Goal: Task Accomplishment & Management: Complete application form

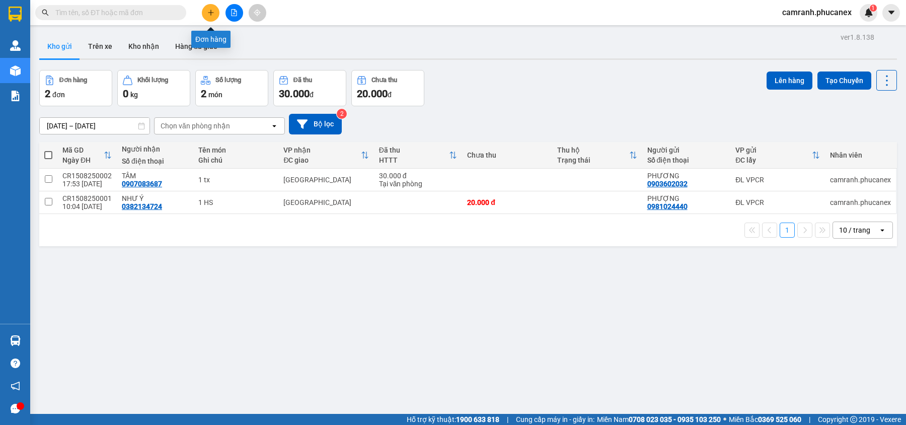
click at [215, 15] on button at bounding box center [211, 13] width 18 height 18
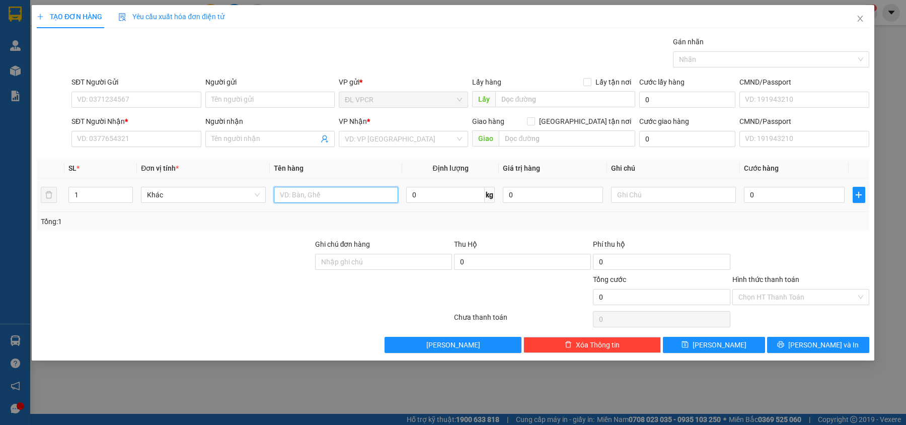
click at [314, 197] on input "text" at bounding box center [336, 195] width 125 height 16
type input "1 tx"
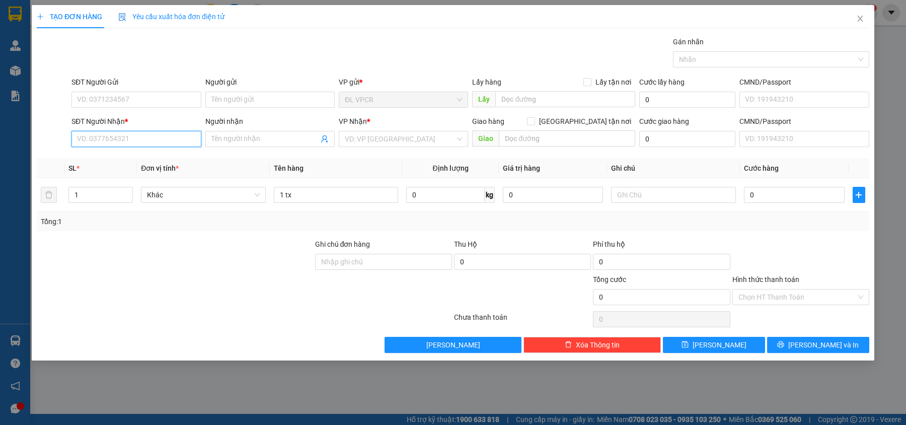
click at [170, 135] on input "SĐT Người Nhận *" at bounding box center [135, 139] width 129 height 16
click at [176, 139] on input "SĐT Người Nhận *" at bounding box center [135, 139] width 129 height 16
click at [756, 200] on input "0" at bounding box center [794, 195] width 101 height 16
type input "3"
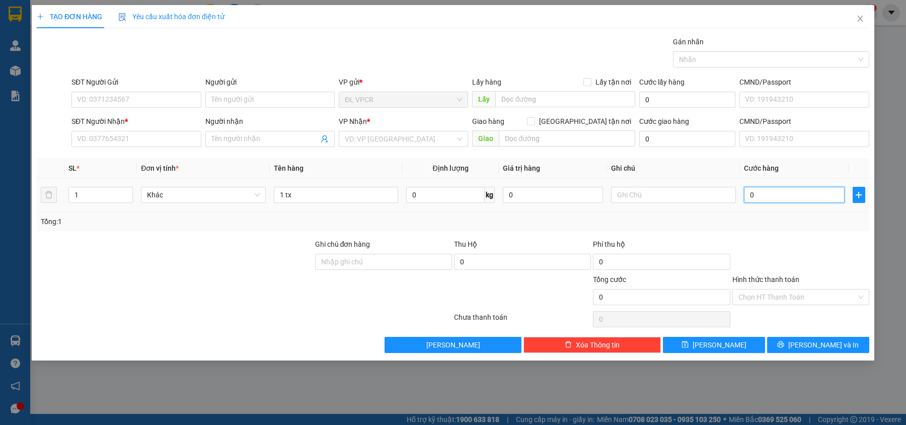
type input "3"
type input "30"
type input "30.000"
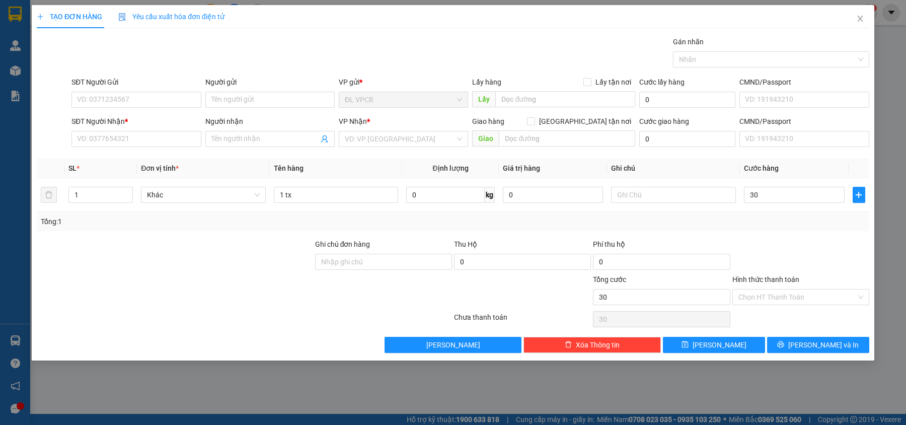
type input "30.000"
click at [788, 234] on div "Transit Pickup Surcharge Ids Transit Deliver Surcharge Ids Transit Deliver Surc…" at bounding box center [453, 194] width 833 height 317
click at [789, 303] on input "Hình thức thanh toán" at bounding box center [798, 296] width 118 height 15
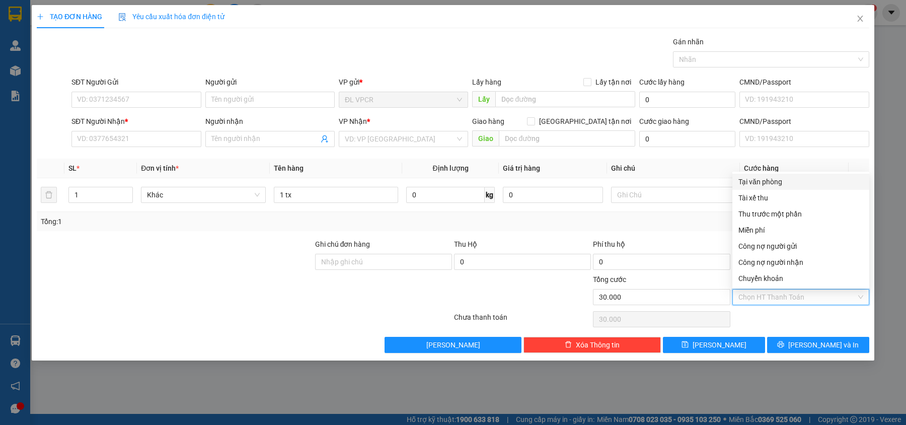
click at [791, 177] on div "Tại văn phòng" at bounding box center [801, 181] width 125 height 11
type input "0"
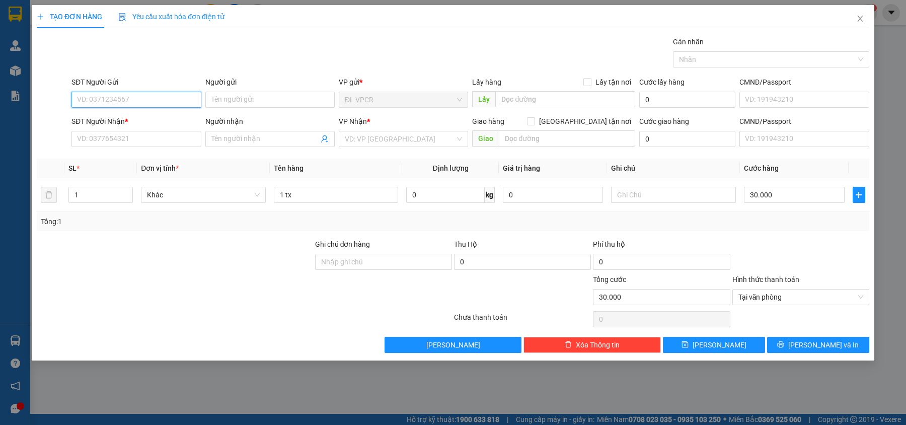
click at [148, 99] on input "SĐT Người Gửi" at bounding box center [135, 100] width 129 height 16
click at [156, 140] on input "SĐT Người Nhận *" at bounding box center [135, 139] width 129 height 16
click at [130, 136] on input "SĐT Người Nhận *" at bounding box center [135, 139] width 129 height 16
click at [148, 97] on input "SĐT Người Gửi" at bounding box center [135, 100] width 129 height 16
click at [153, 119] on div "0859244789 - HÀ" at bounding box center [136, 120] width 117 height 11
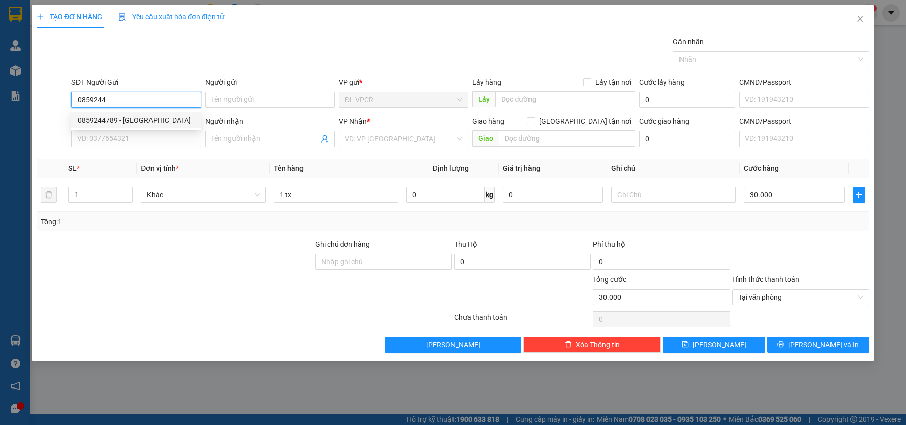
type input "0859244789"
type input "HÀ"
type input "0763800038"
type input "MINH NGỌC"
type input "0859244789"
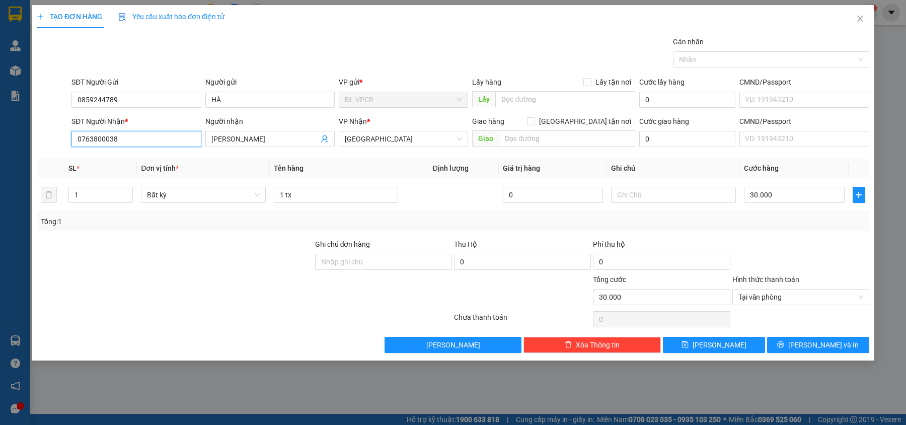
click at [133, 139] on input "0763800038" at bounding box center [135, 139] width 129 height 16
type input "0"
type input "0932074903"
click at [270, 133] on span "MINH NGỌC" at bounding box center [269, 139] width 129 height 16
type input "M"
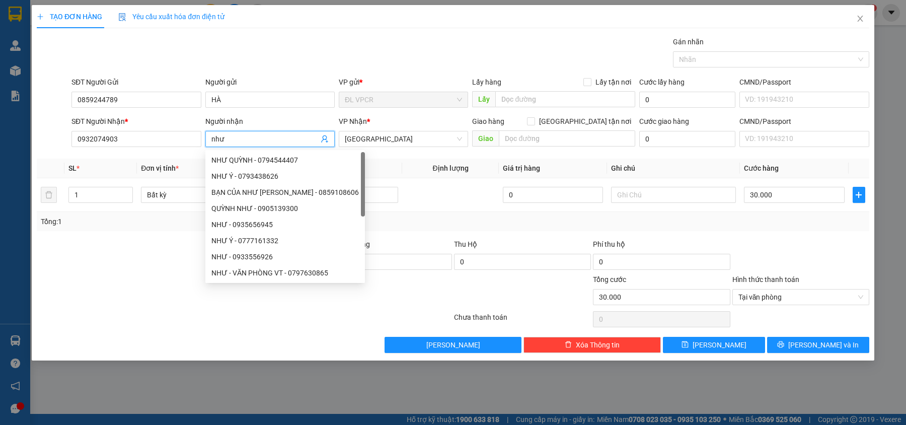
type input "như"
click at [787, 234] on div "Transit Pickup Surcharge Ids Transit Deliver Surcharge Ids Transit Deliver Surc…" at bounding box center [453, 194] width 833 height 317
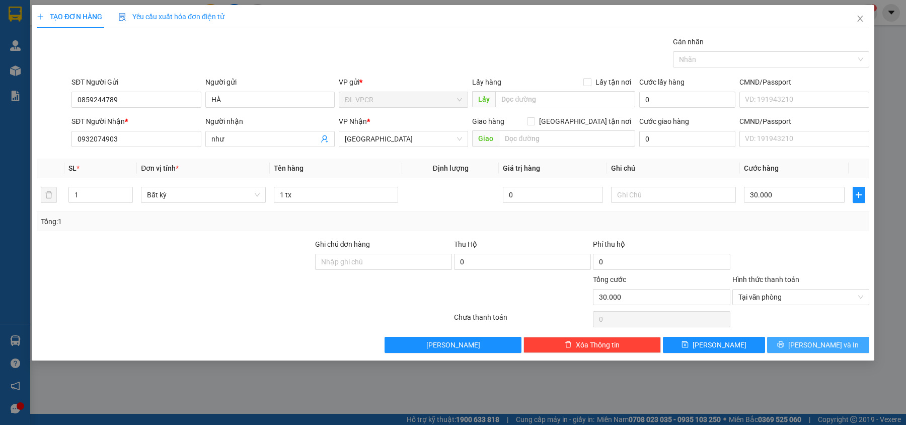
click at [809, 346] on button "[PERSON_NAME] và In" at bounding box center [818, 345] width 102 height 16
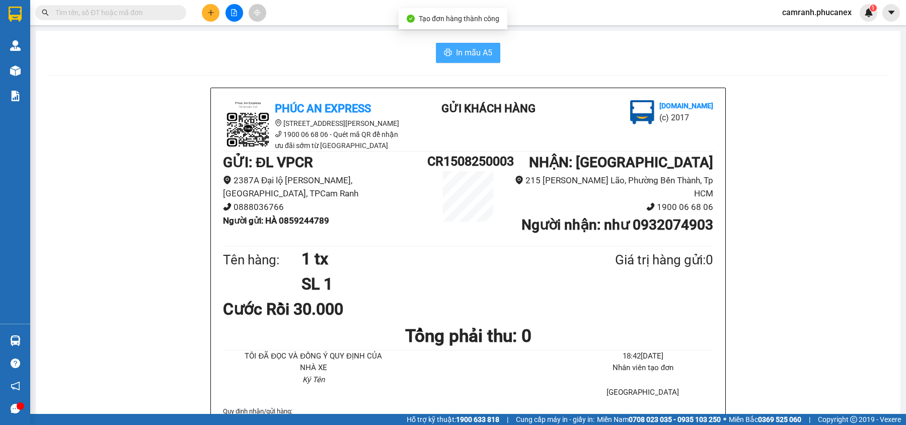
click at [473, 55] on span "In mẫu A5" at bounding box center [474, 52] width 36 height 13
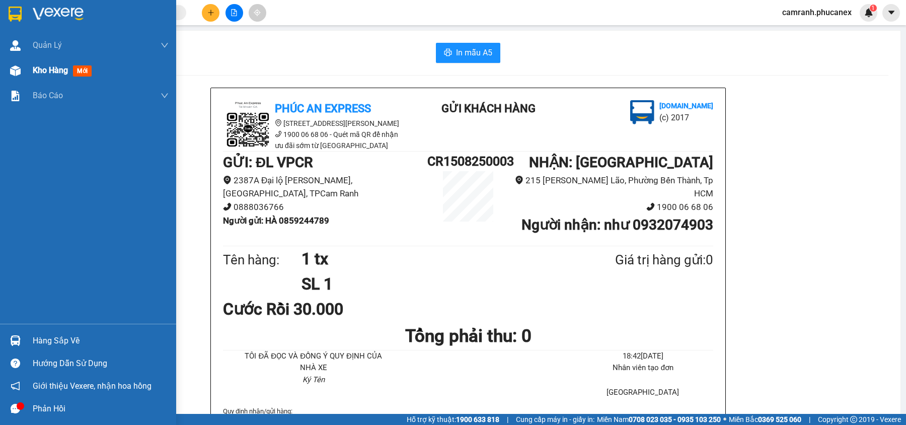
click at [39, 76] on div "Kho hàng mới" at bounding box center [64, 70] width 63 height 13
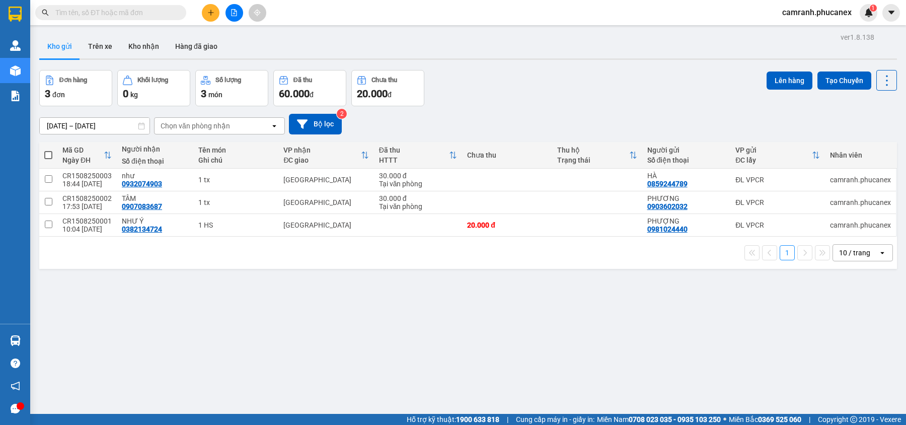
click at [580, 381] on div "ver 1.8.138 Kho gửi Trên xe Kho nhận Hàng đã giao Đơn hàng 3 đơn Khối lượng 0 k…" at bounding box center [468, 242] width 866 height 425
click at [213, 18] on button at bounding box center [211, 13] width 18 height 18
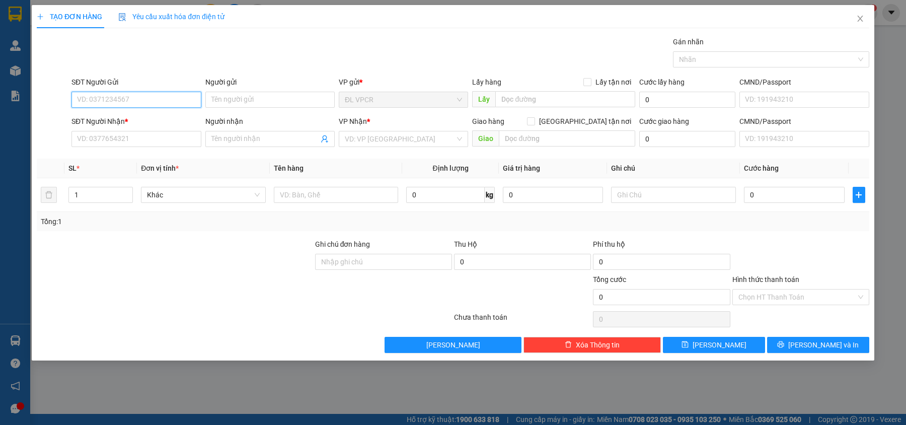
click at [152, 103] on input "SĐT Người Gửi" at bounding box center [135, 100] width 129 height 16
click at [121, 115] on div "0832025978 - KHOA" at bounding box center [136, 120] width 117 height 11
type input "0832025978"
type input "KHOA"
type input "0832346768"
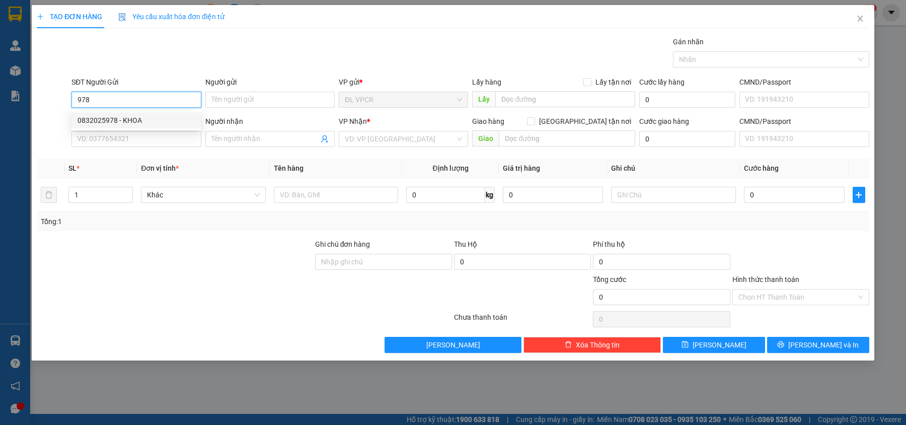
type input "VPQ5"
click at [128, 196] on span "down" at bounding box center [127, 198] width 6 height 6
type input "0832025978"
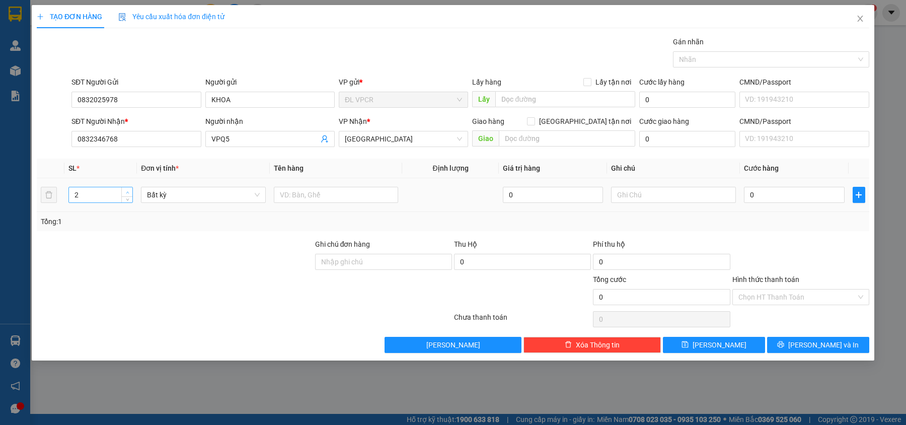
click at [127, 193] on icon "up" at bounding box center [127, 192] width 3 height 2
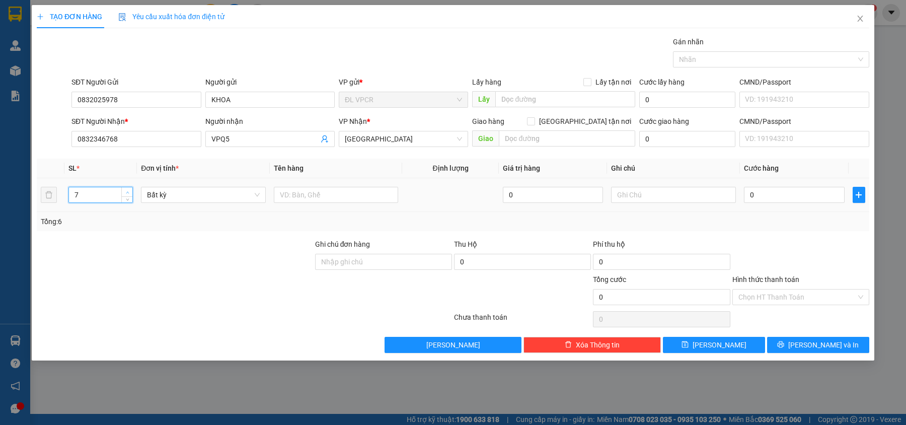
click at [129, 193] on span "up" at bounding box center [127, 192] width 6 height 6
type input "8"
click at [129, 193] on span "up" at bounding box center [127, 192] width 6 height 6
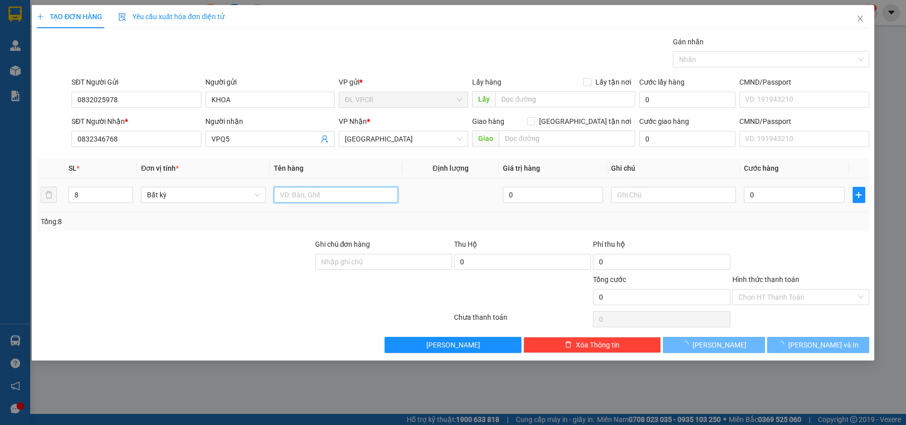
click at [339, 198] on input "text" at bounding box center [336, 195] width 125 height 16
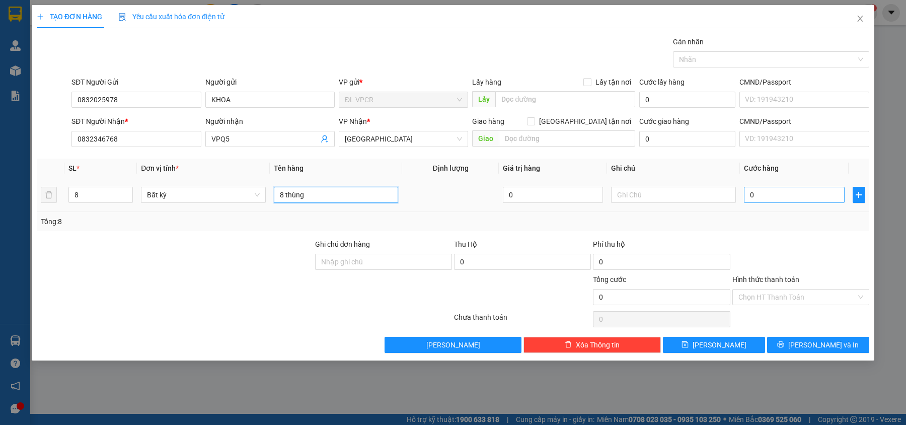
type input "8 thùng"
click at [755, 195] on input "0" at bounding box center [794, 195] width 101 height 16
type input "4"
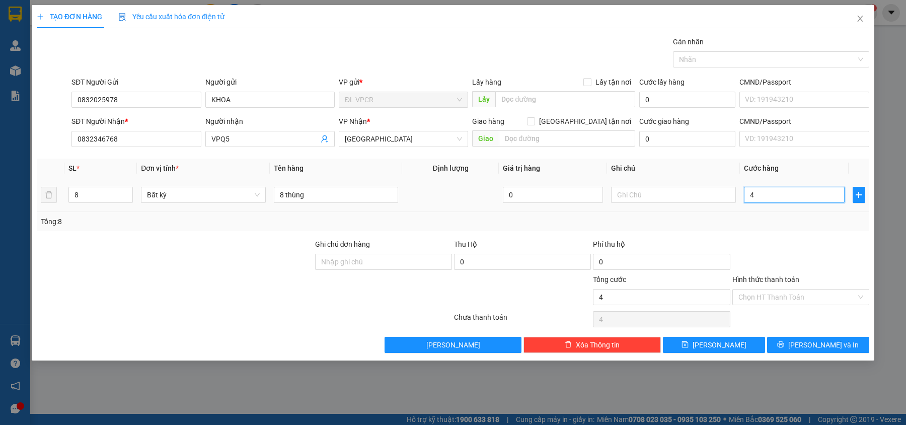
type input "48"
type input "480"
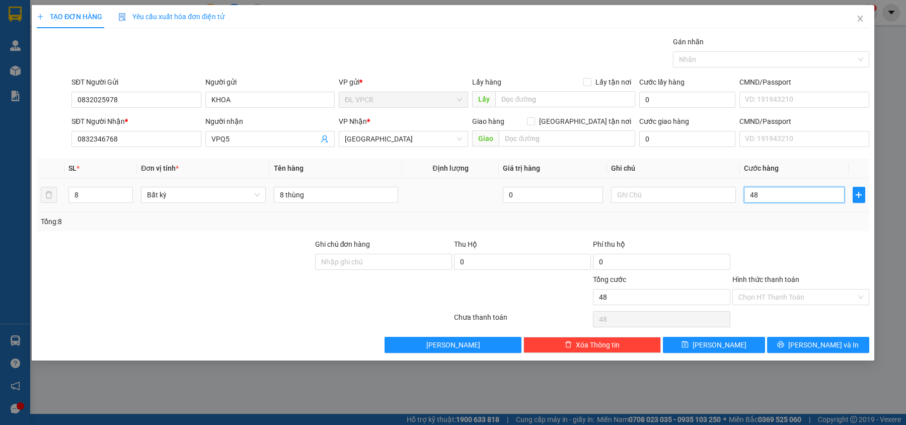
type input "480"
type input "480.000"
click at [796, 236] on div "Transit Pickup Surcharge Ids Transit Deliver Surcharge Ids Transit Deliver Surc…" at bounding box center [453, 194] width 833 height 317
click at [817, 297] on input "Hình thức thanh toán" at bounding box center [798, 296] width 118 height 15
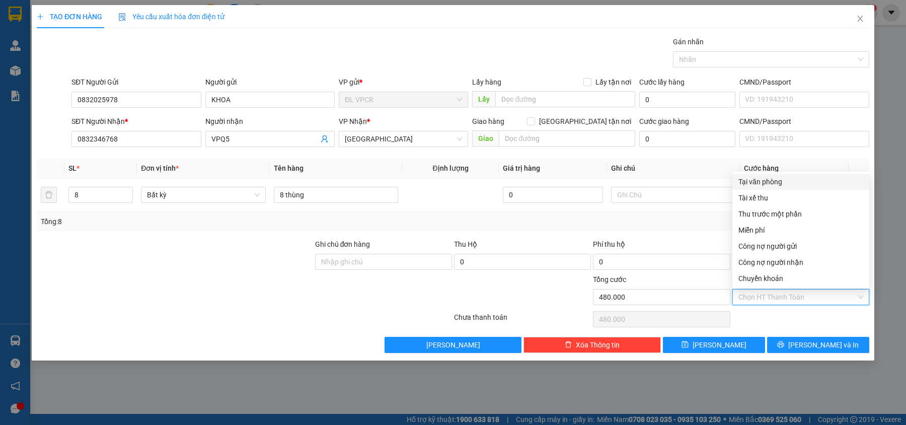
click at [795, 181] on div "Tại văn phòng" at bounding box center [801, 181] width 125 height 11
type input "0"
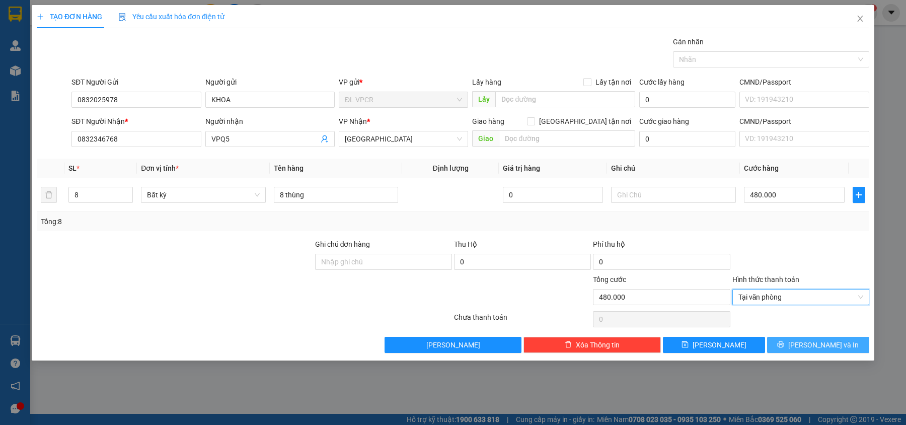
click at [827, 342] on span "[PERSON_NAME] và In" at bounding box center [823, 344] width 70 height 11
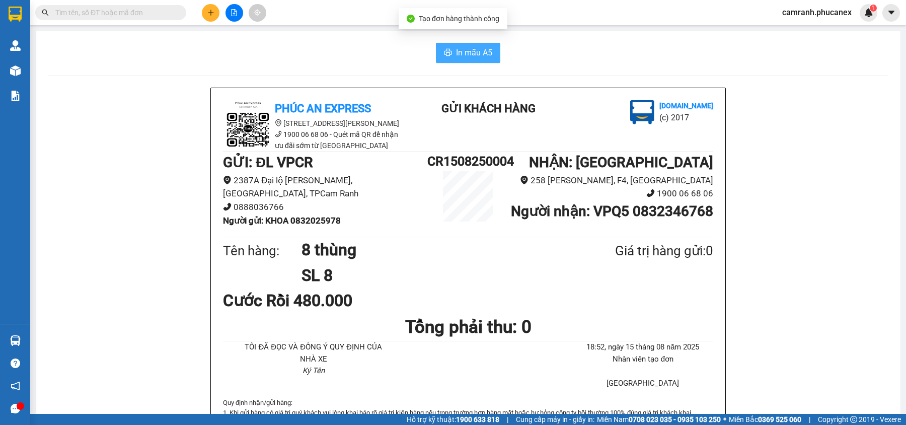
click at [462, 48] on span "In mẫu A5" at bounding box center [474, 52] width 36 height 13
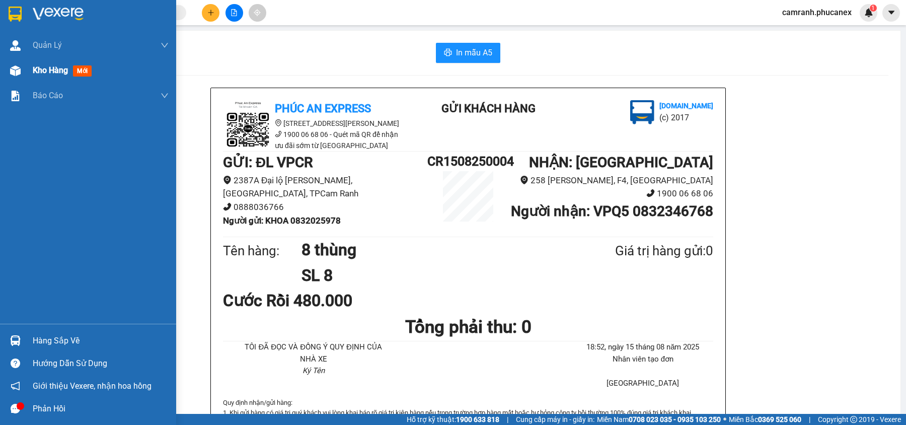
click at [44, 75] on span "Kho hàng" at bounding box center [50, 70] width 35 height 10
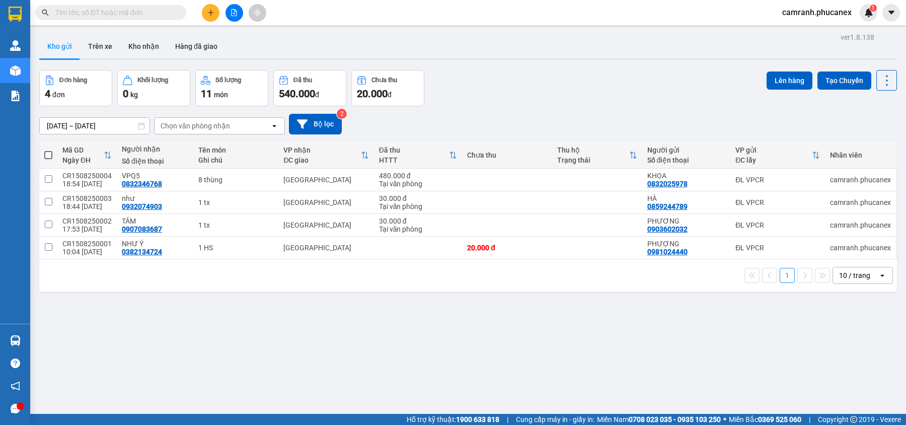
click at [208, 16] on button at bounding box center [211, 13] width 18 height 18
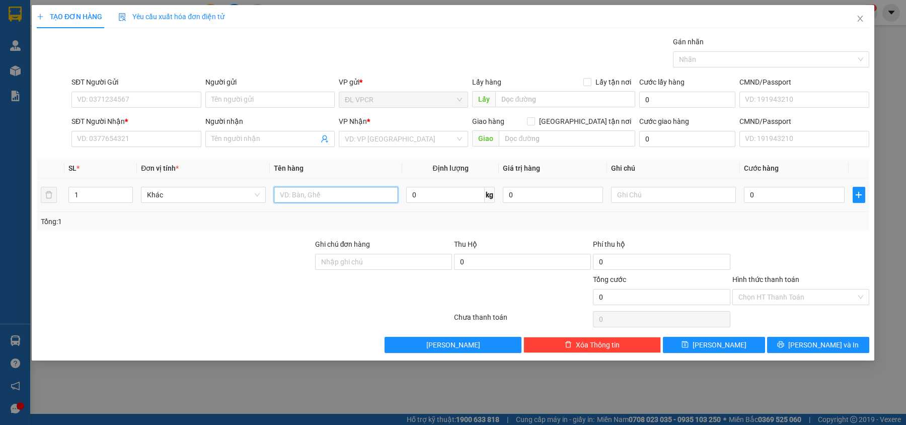
click at [315, 193] on input "text" at bounding box center [336, 195] width 125 height 16
click at [149, 137] on input "SĐT Người Nhận *" at bounding box center [135, 139] width 129 height 16
click at [349, 198] on input "text" at bounding box center [336, 195] width 125 height 16
type input "1 kiện"
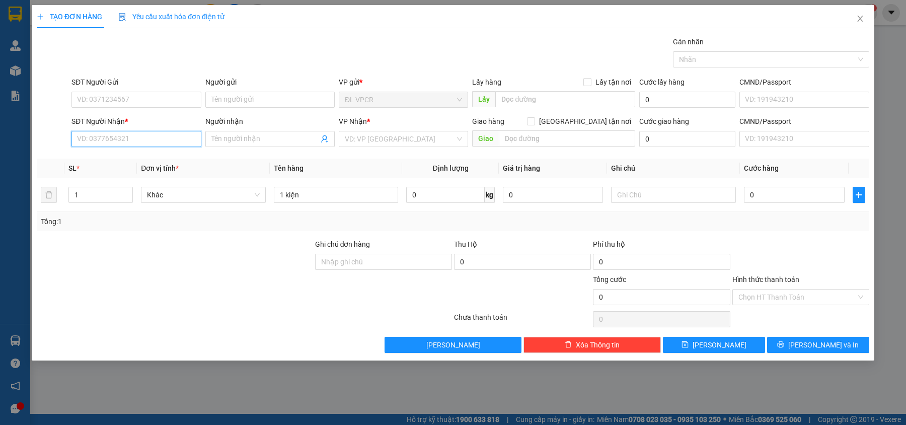
click at [143, 137] on input "SĐT Người Nhận *" at bounding box center [135, 139] width 129 height 16
type input "0909074318"
click at [130, 160] on div "0909074318 - TRÌNH" at bounding box center [136, 160] width 117 height 11
type input "TRÌNH"
type input "0909074318"
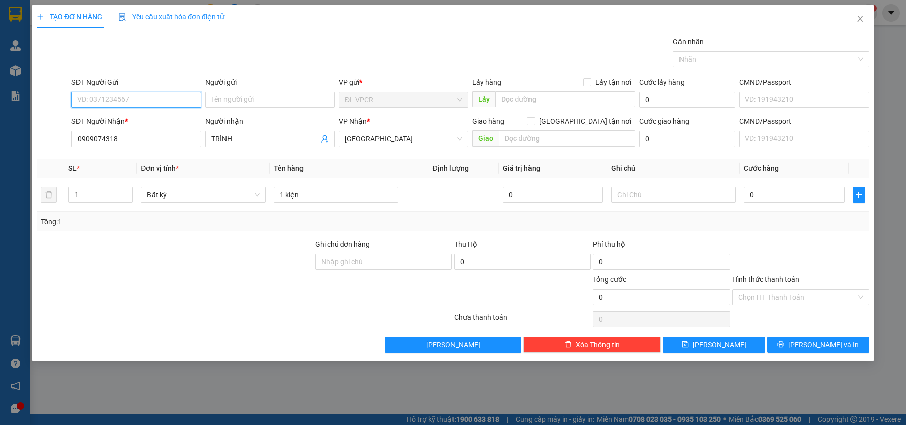
click at [140, 97] on input "SĐT Người Gửi" at bounding box center [135, 100] width 129 height 16
click at [129, 135] on div "0943331938 - SƠN" at bounding box center [136, 136] width 117 height 11
type input "0943331938"
type input "SƠN"
click at [764, 194] on input "0" at bounding box center [794, 195] width 101 height 16
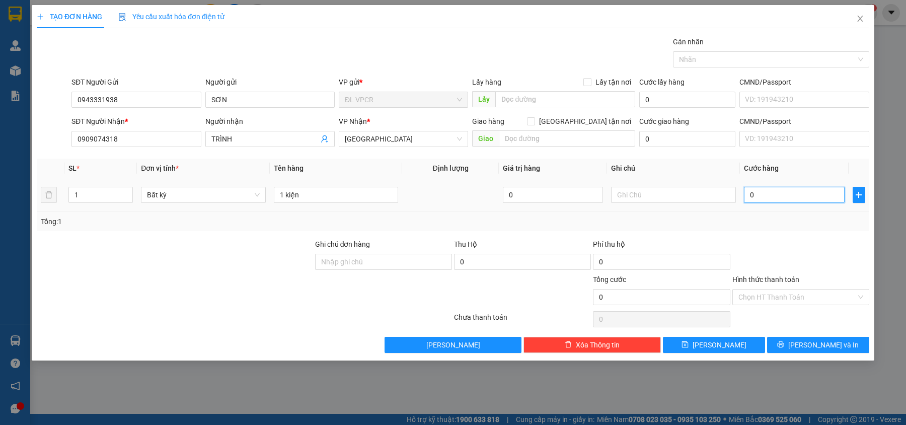
type input "3"
type input "30"
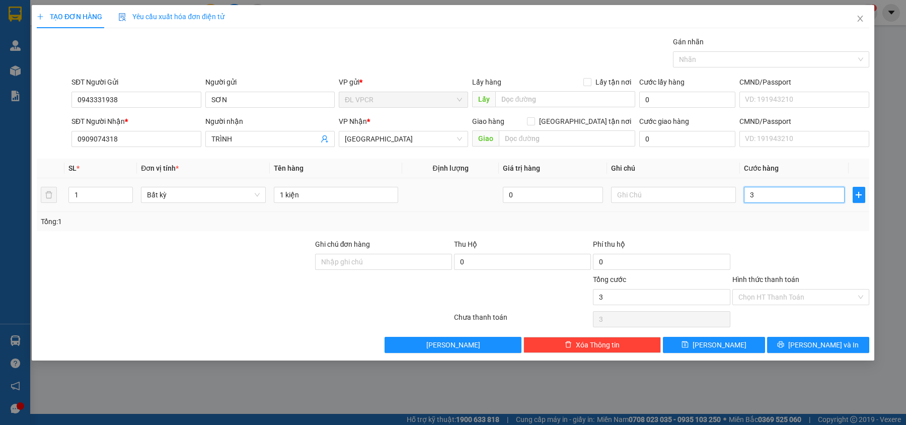
type input "30"
type input "30.000"
click at [772, 225] on div "Tổng: 1" at bounding box center [453, 221] width 825 height 11
click at [802, 297] on input "Hình thức thanh toán" at bounding box center [798, 296] width 118 height 15
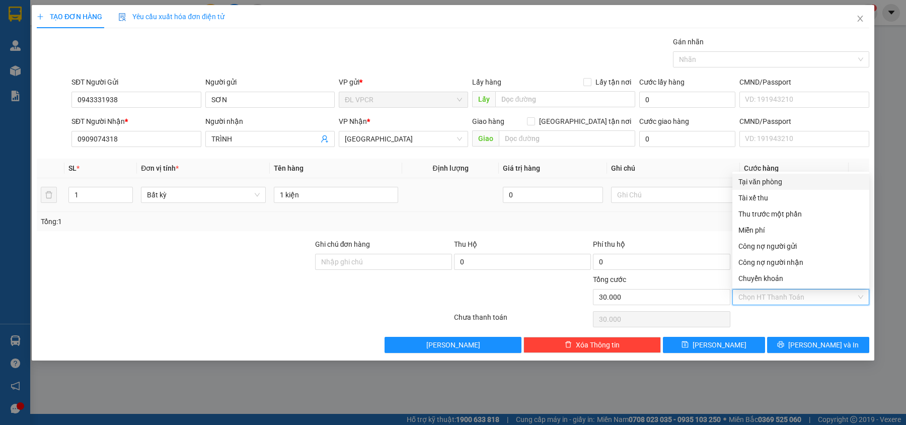
click at [778, 180] on div "Tại văn phòng" at bounding box center [801, 181] width 125 height 11
type input "0"
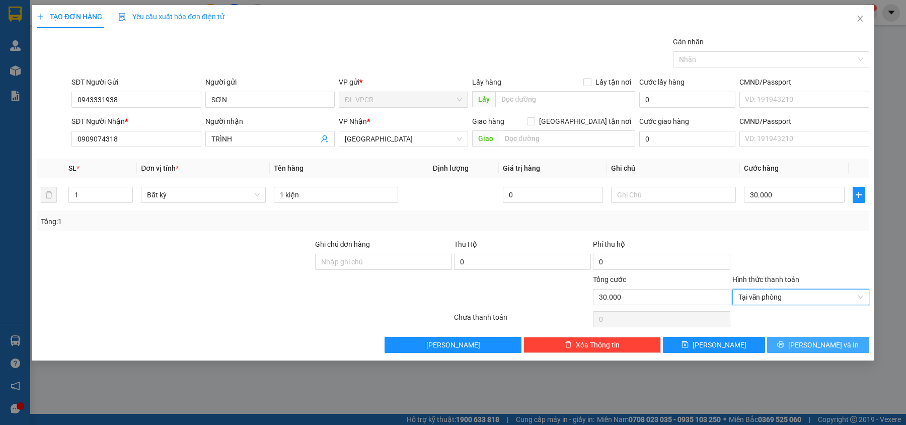
click at [850, 346] on button "[PERSON_NAME] và In" at bounding box center [818, 345] width 102 height 16
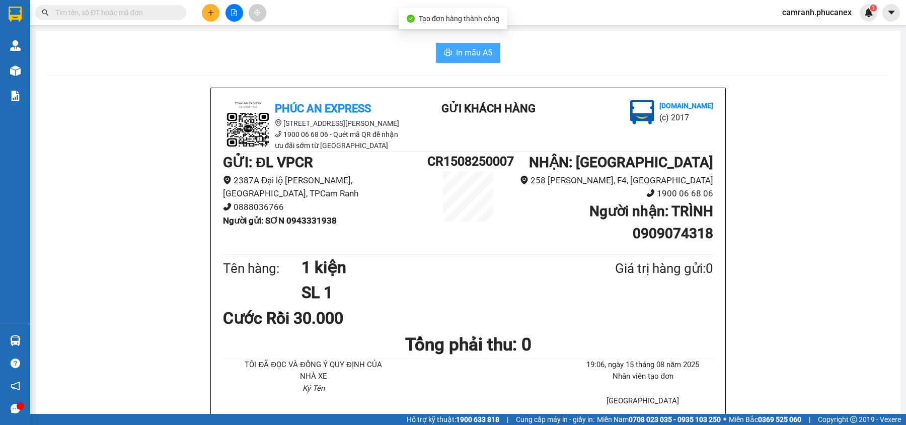
click at [472, 57] on span "In mẫu A5" at bounding box center [474, 52] width 36 height 13
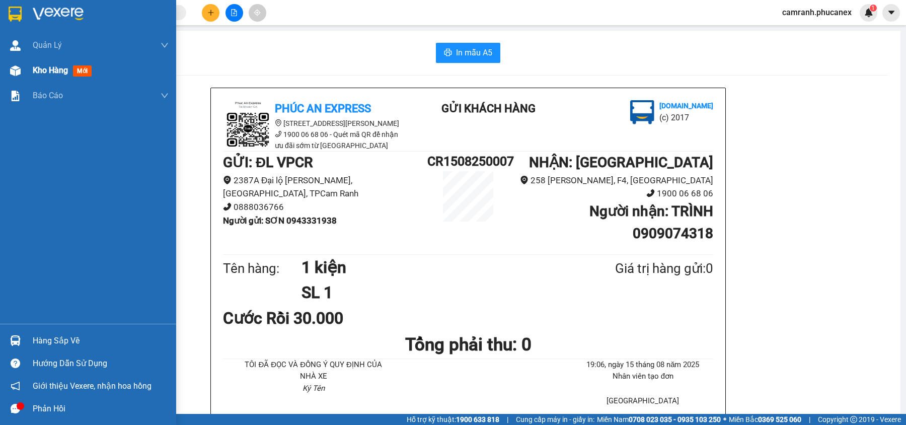
click at [46, 70] on span "Kho hàng" at bounding box center [50, 70] width 35 height 10
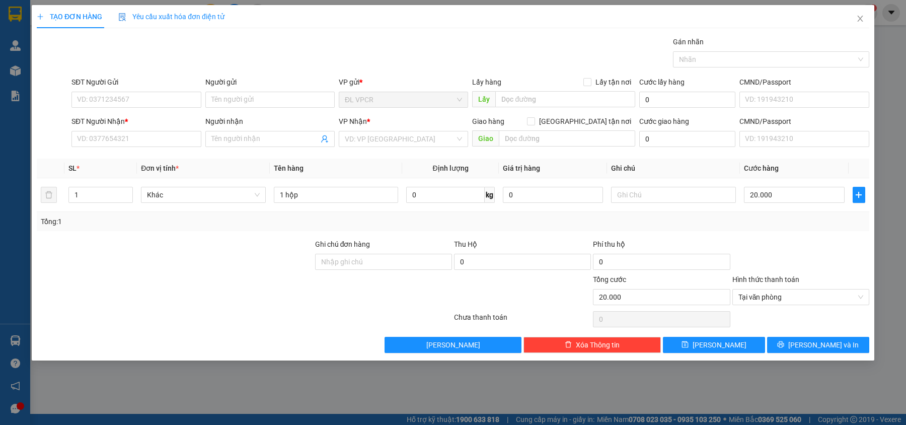
click at [232, 244] on div at bounding box center [175, 256] width 278 height 35
click at [154, 141] on input "SĐT Người Nhận *" at bounding box center [135, 139] width 129 height 16
click at [99, 160] on div "0936093279 - [PERSON_NAME]" at bounding box center [136, 160] width 117 height 11
type input "0936093279"
type input "DINH"
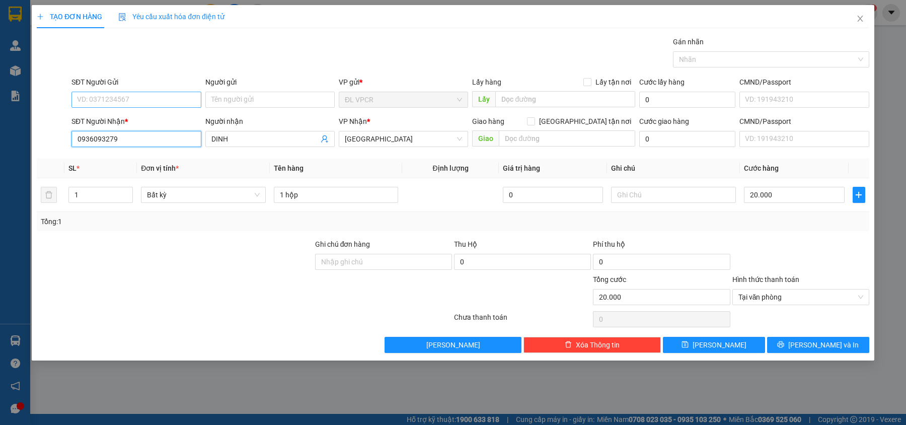
type input "0936093279"
click at [120, 101] on input "SĐT Người Gửi" at bounding box center [135, 100] width 129 height 16
click at [156, 134] on div "0357949706 - NHA KHOA 3D" at bounding box center [136, 136] width 117 height 11
type input "0357949706"
type input "NHA KHOA 3D"
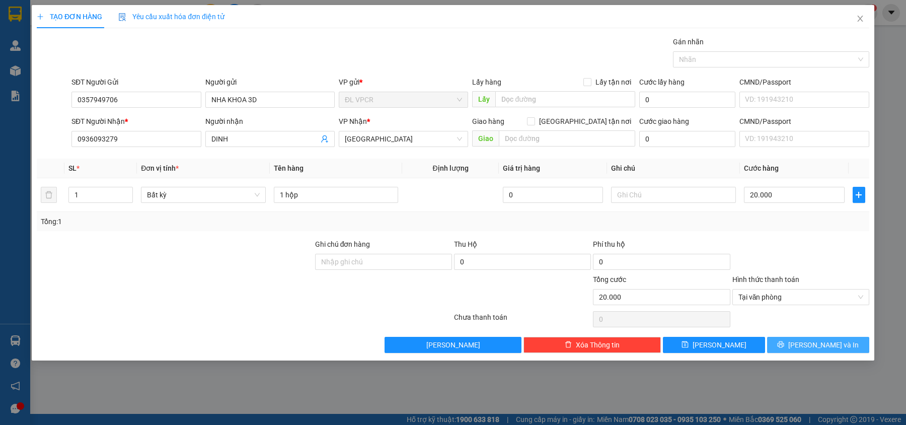
click at [811, 343] on span "[PERSON_NAME] và In" at bounding box center [823, 344] width 70 height 11
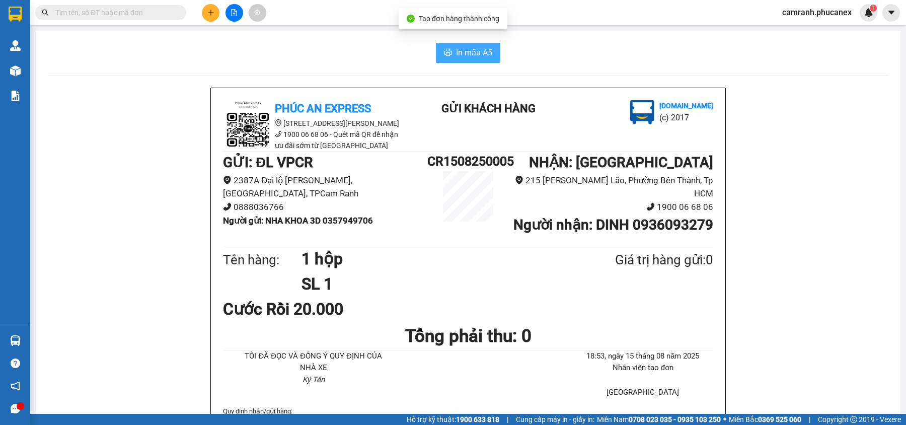
click at [456, 53] on span "In mẫu A5" at bounding box center [474, 52] width 36 height 13
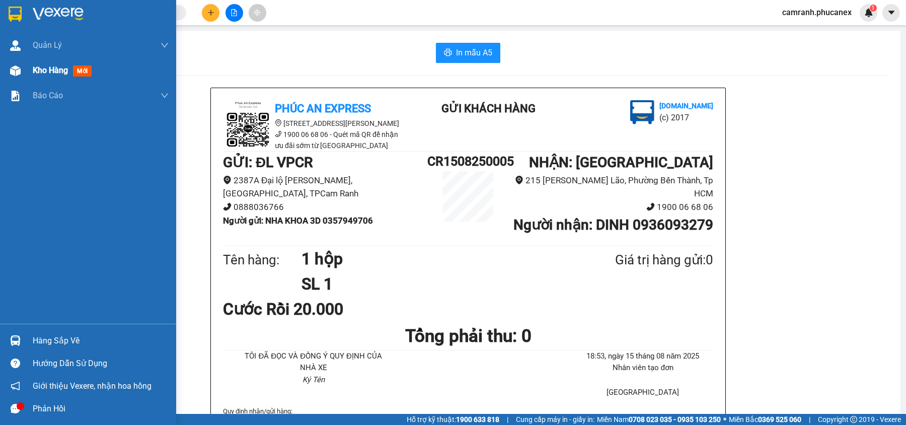
click at [35, 74] on span "Kho hàng" at bounding box center [50, 70] width 35 height 10
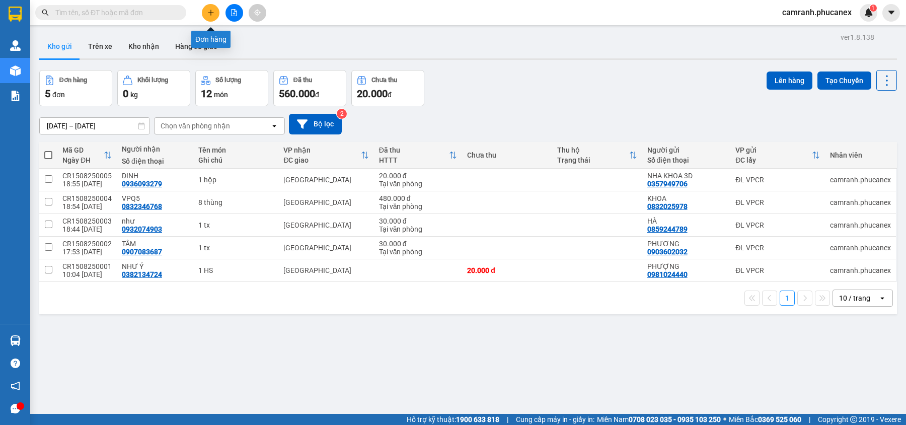
click at [214, 19] on button at bounding box center [211, 13] width 18 height 18
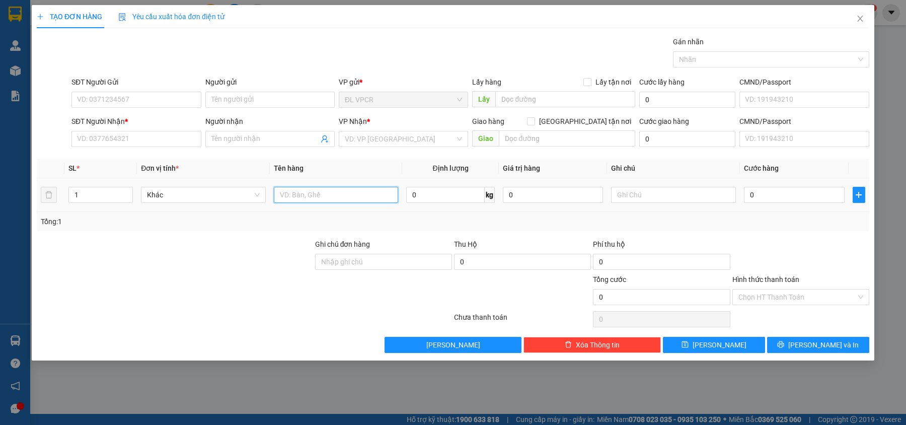
click at [366, 200] on input "text" at bounding box center [336, 195] width 125 height 16
type input "1 hộp"
click at [792, 206] on td "0" at bounding box center [794, 195] width 109 height 34
click at [793, 198] on input "0" at bounding box center [794, 195] width 101 height 16
type input "2"
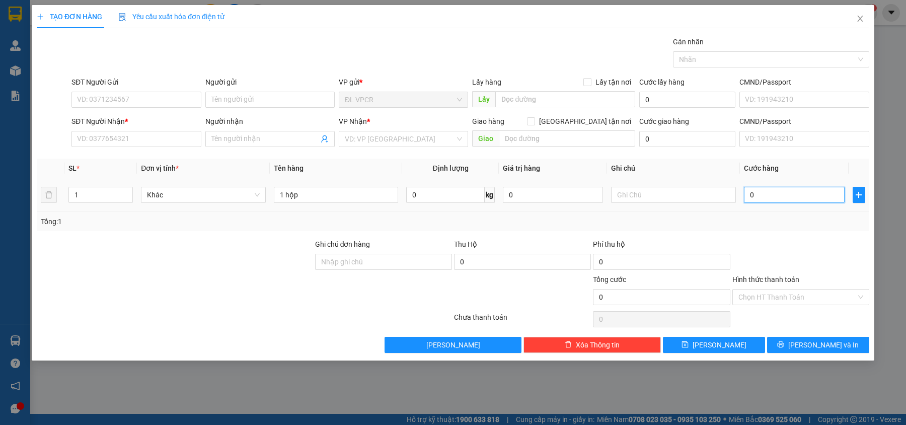
type input "2"
type input "20"
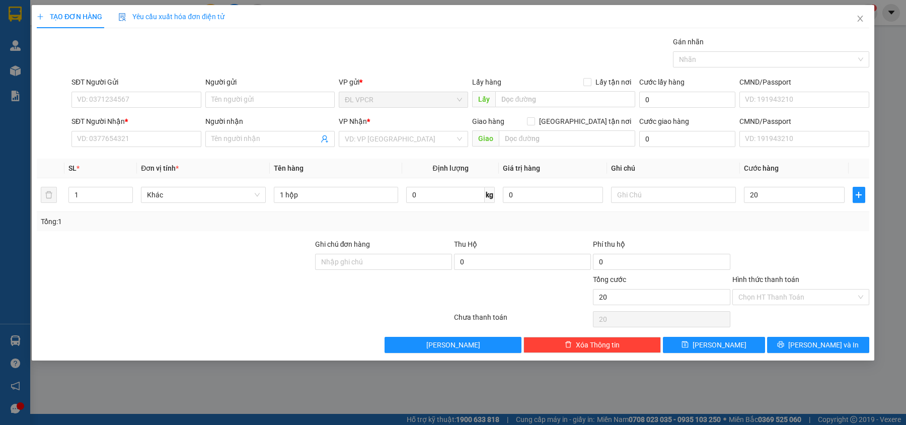
type input "20.000"
click at [799, 231] on div "Tổng: 1" at bounding box center [453, 221] width 833 height 19
click at [808, 296] on input "Hình thức thanh toán" at bounding box center [798, 296] width 118 height 15
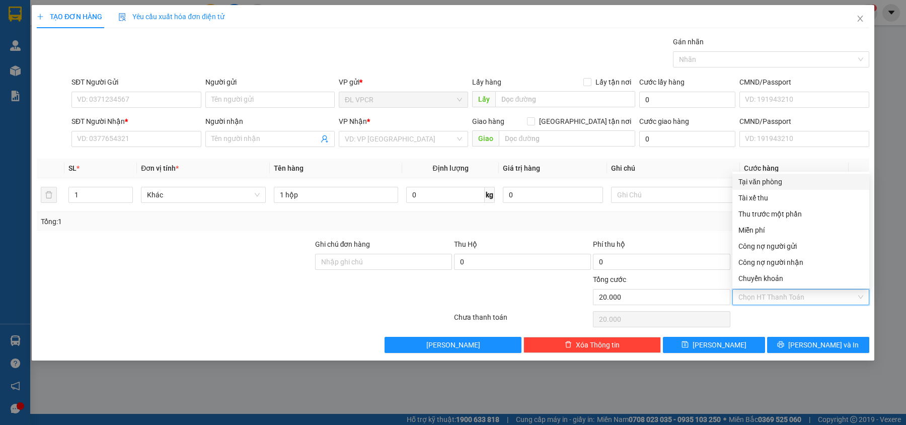
click at [766, 180] on div "Tại văn phòng" at bounding box center [801, 181] width 125 height 11
type input "0"
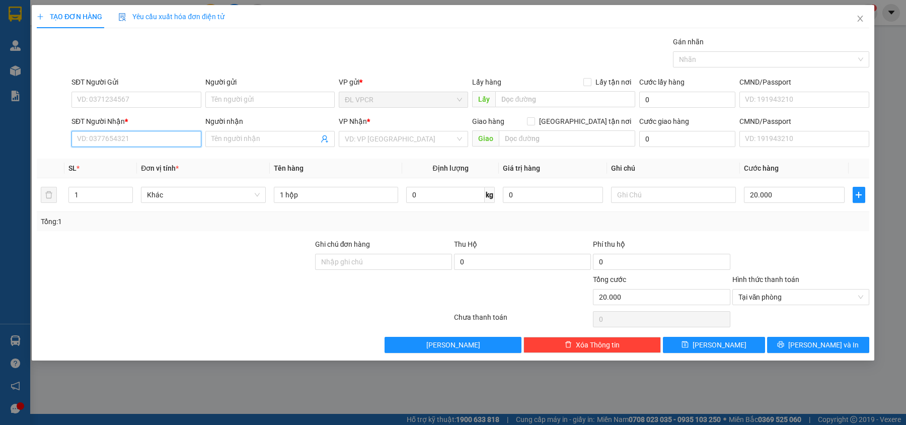
click at [168, 138] on input "SĐT Người Nhận *" at bounding box center [135, 139] width 129 height 16
click at [126, 160] on div "0906809763 - DŨNG" at bounding box center [136, 160] width 117 height 11
type input "0906809763"
type input "DŨNG"
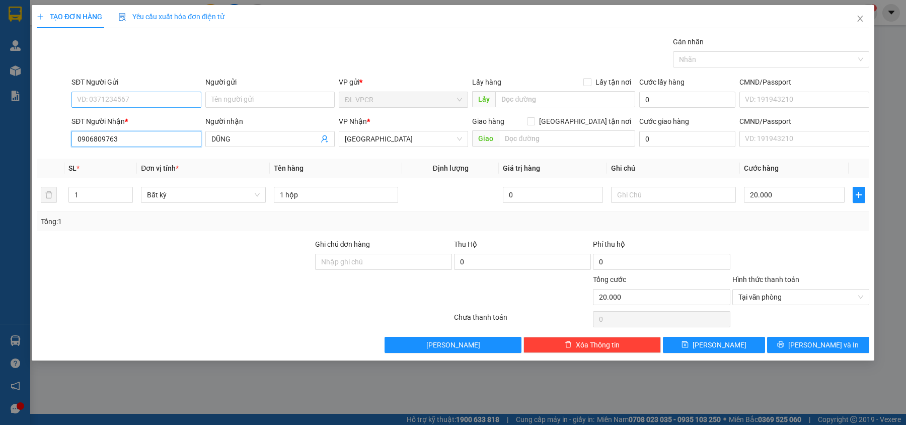
type input "0906809763"
click at [143, 102] on input "SĐT Người Gửi" at bounding box center [135, 100] width 129 height 16
click at [156, 114] on div "0358969293 - NK VIỆT PHÁP" at bounding box center [139, 120] width 136 height 16
type input "0358969293"
type input "NK VIỆT PHÁP"
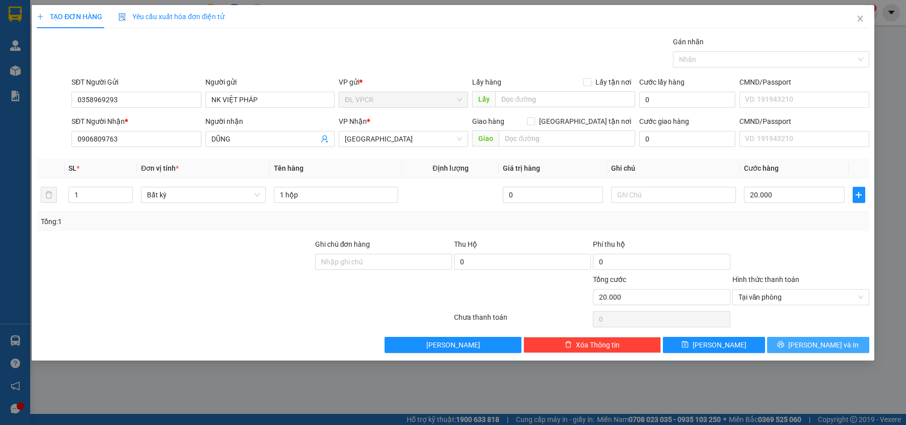
click at [861, 349] on button "[PERSON_NAME] và In" at bounding box center [818, 345] width 102 height 16
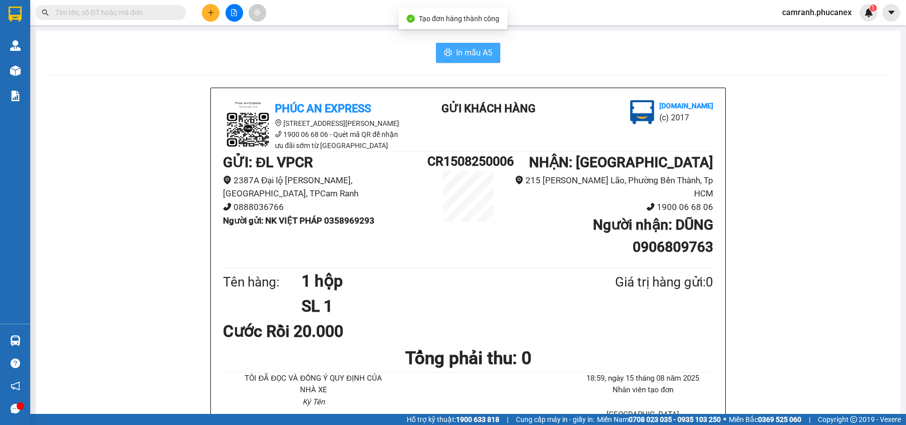
click at [482, 54] on span "In mẫu A5" at bounding box center [474, 52] width 36 height 13
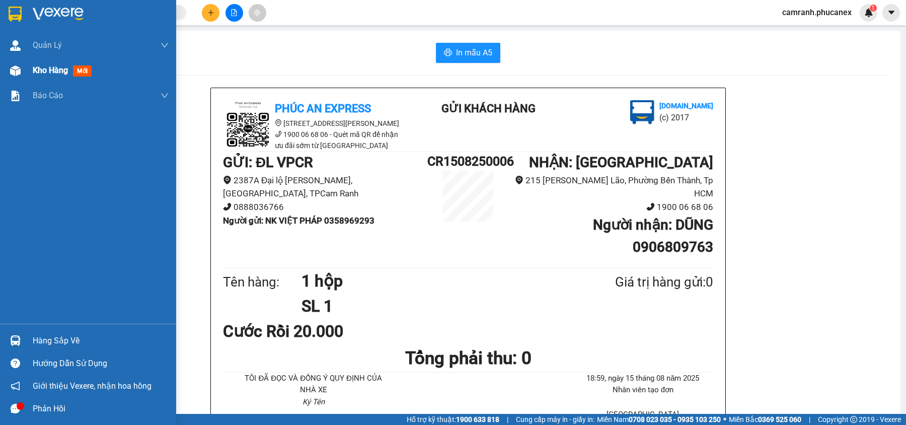
click at [40, 66] on span "Kho hàng" at bounding box center [50, 70] width 35 height 10
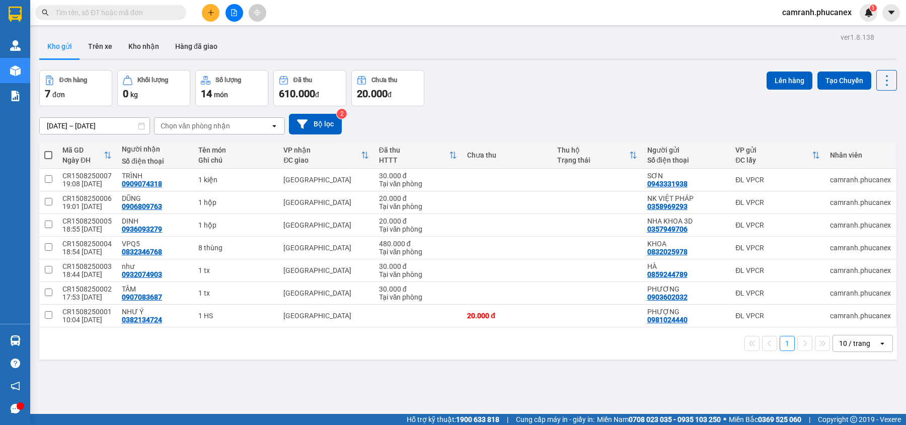
click at [46, 154] on span at bounding box center [48, 155] width 8 height 8
click at [48, 150] on input "checkbox" at bounding box center [48, 150] width 0 height 0
checkbox input "true"
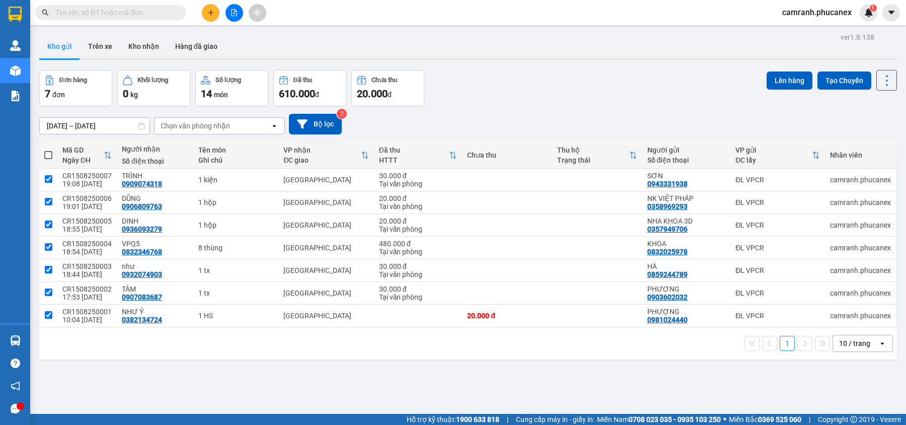
checkbox input "true"
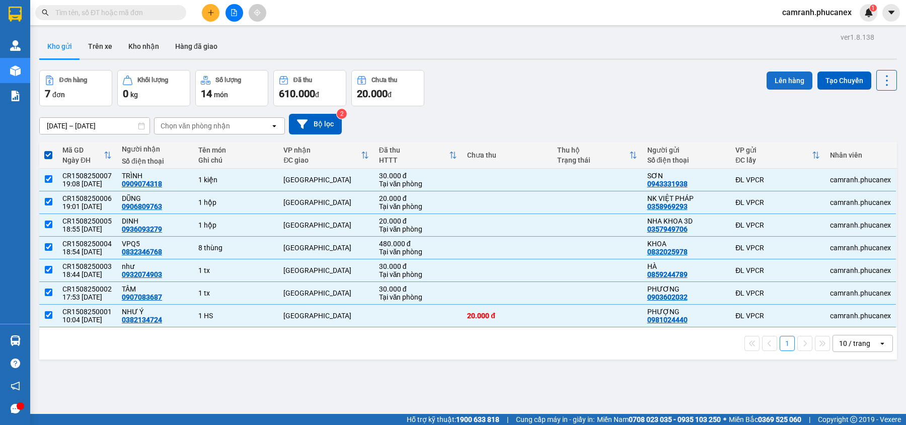
click at [773, 79] on button "Lên hàng" at bounding box center [790, 80] width 46 height 18
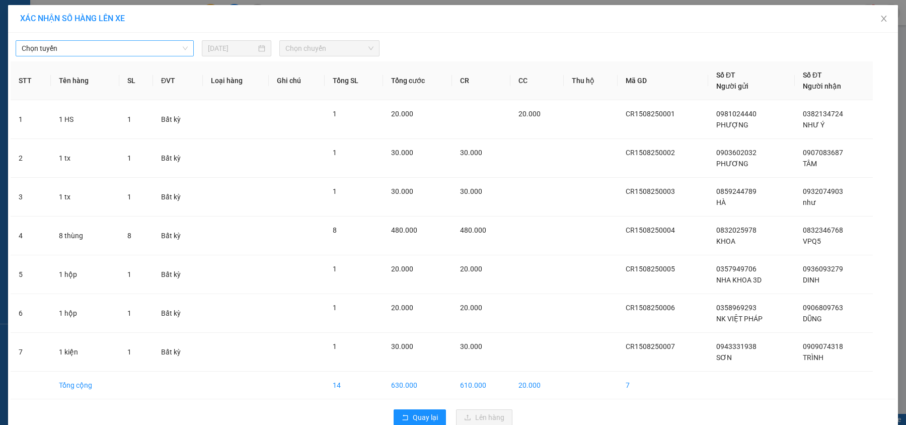
click at [182, 50] on span "Chọn tuyến" at bounding box center [105, 48] width 166 height 15
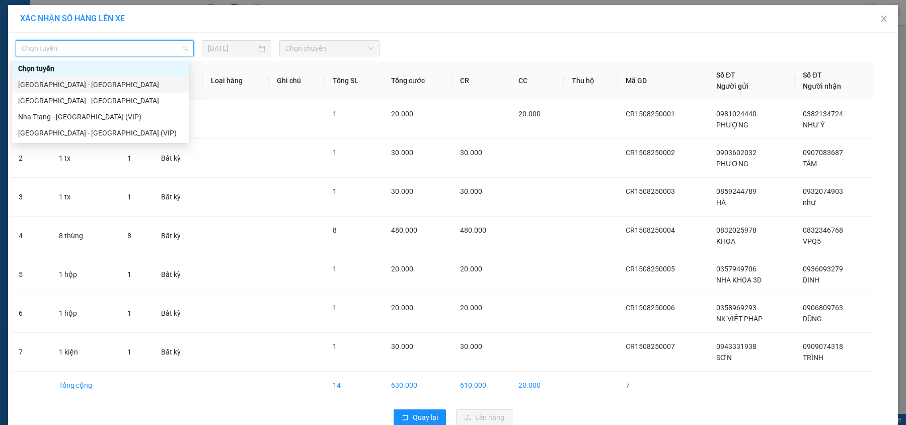
click at [107, 81] on div "Nha Trang - Sài Gòn" at bounding box center [100, 84] width 165 height 11
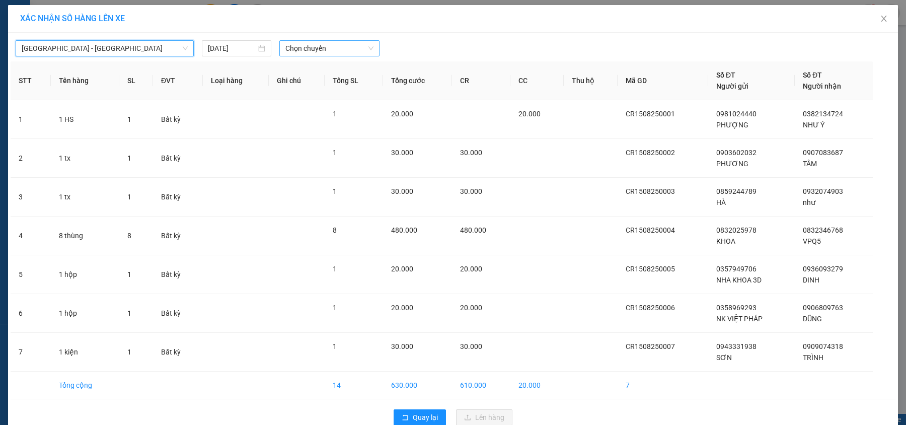
click at [337, 50] on span "Chọn chuyến" at bounding box center [329, 48] width 89 height 15
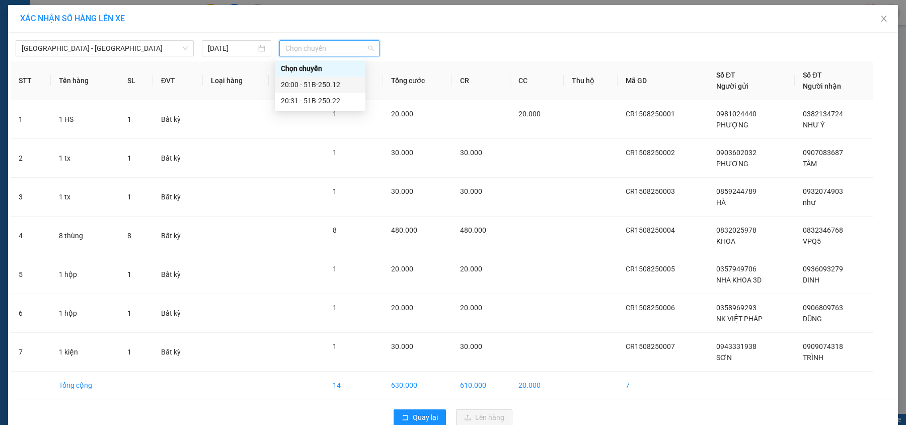
click at [315, 81] on div "20:00 - 51B-250.12" at bounding box center [320, 84] width 79 height 11
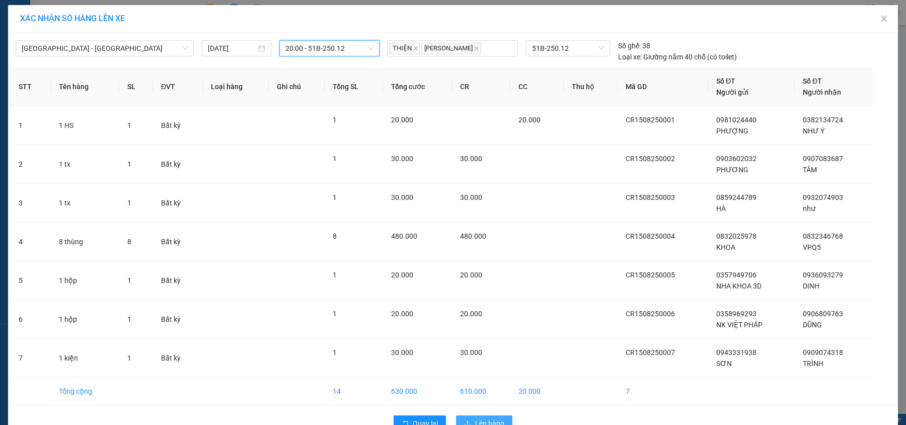
click at [497, 421] on span "Lên hàng" at bounding box center [489, 423] width 29 height 11
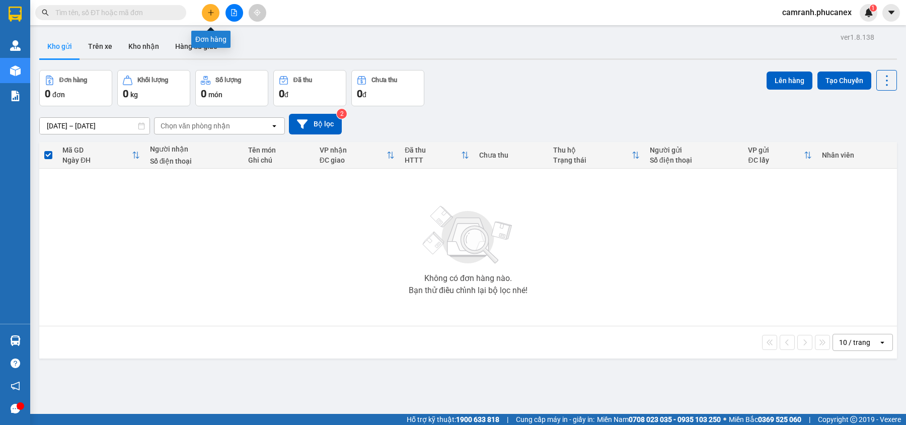
click at [214, 10] on button at bounding box center [211, 13] width 18 height 18
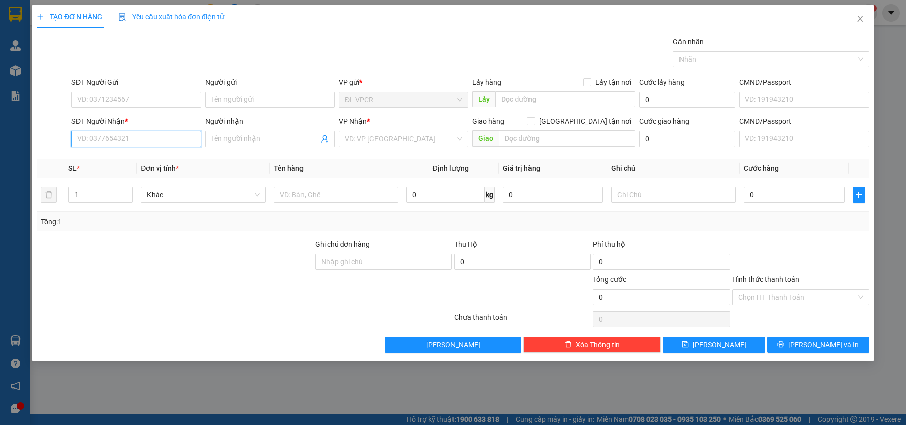
click at [170, 138] on input "SĐT Người Nhận *" at bounding box center [135, 139] width 129 height 16
click at [152, 164] on div "0339399789 - NHIỆM" at bounding box center [136, 160] width 117 height 11
type input "0339399789"
type input "NHIỆM"
type input "0339399789"
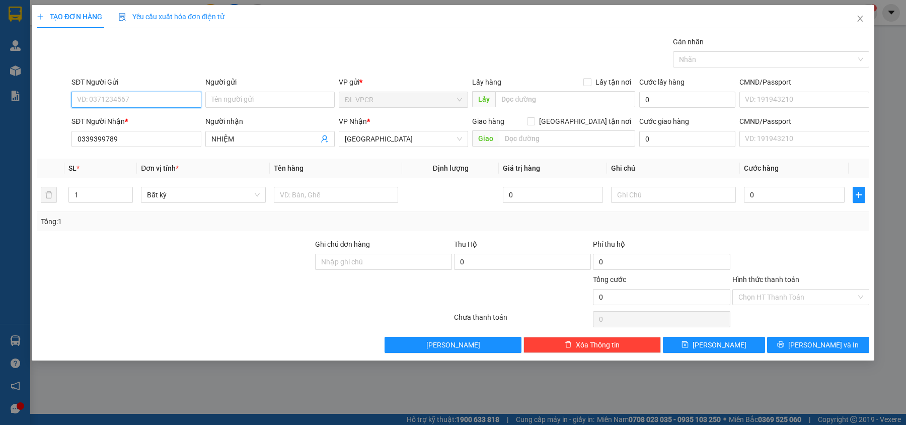
click at [158, 105] on input "SĐT Người Gửi" at bounding box center [135, 100] width 129 height 16
click at [171, 117] on div "0349201192 - NK VIỆT NHÃ" at bounding box center [136, 120] width 117 height 11
type input "0349201192"
type input "NK VIỆT NHÃ"
click at [339, 194] on input "text" at bounding box center [336, 195] width 125 height 16
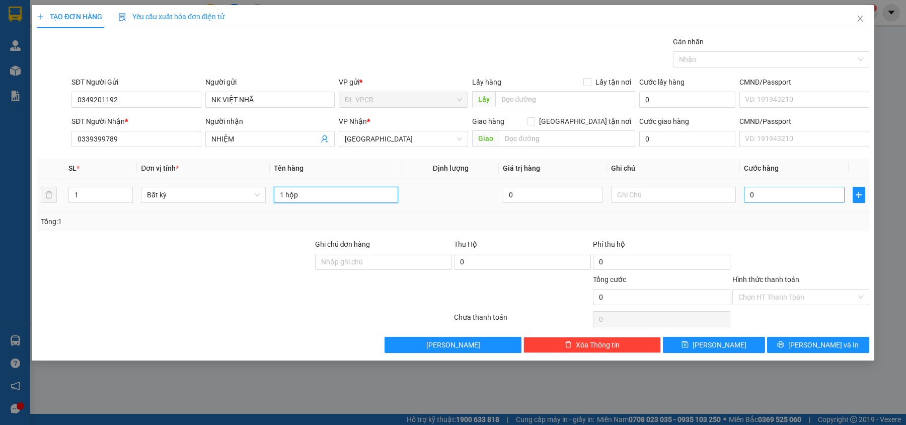
type input "1 hộp"
click at [766, 199] on input "0" at bounding box center [794, 195] width 101 height 16
type input "2"
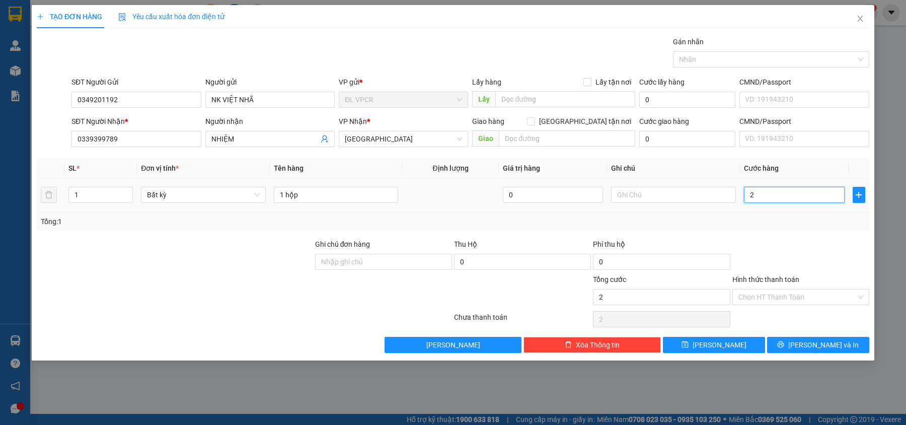
type input "20"
type input "20.000"
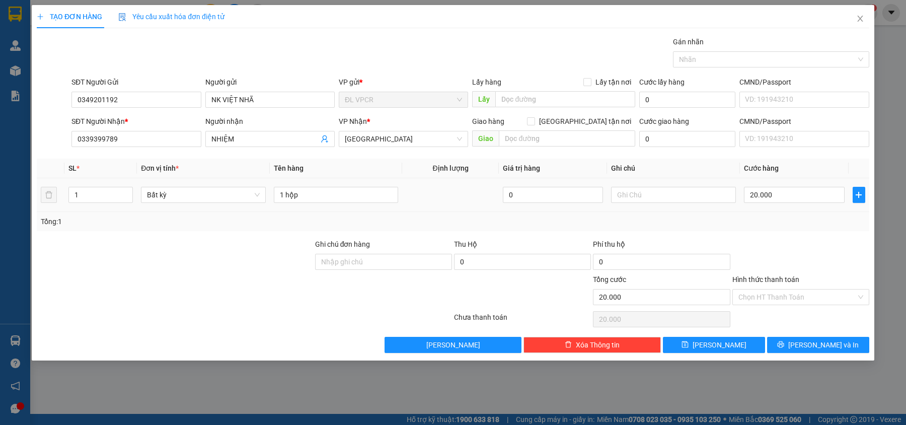
click at [765, 219] on div "Tổng: 1" at bounding box center [453, 221] width 825 height 11
click at [788, 292] on input "Hình thức thanh toán" at bounding box center [798, 296] width 118 height 15
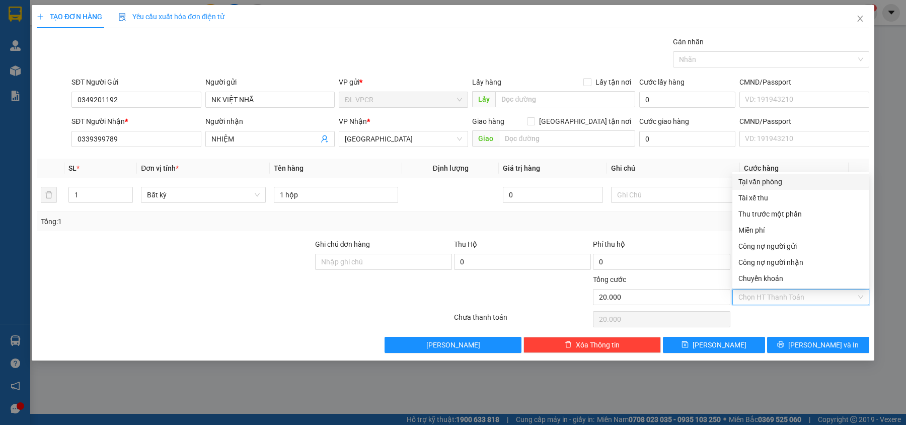
click at [771, 181] on div "Tại văn phòng" at bounding box center [801, 181] width 125 height 11
type input "0"
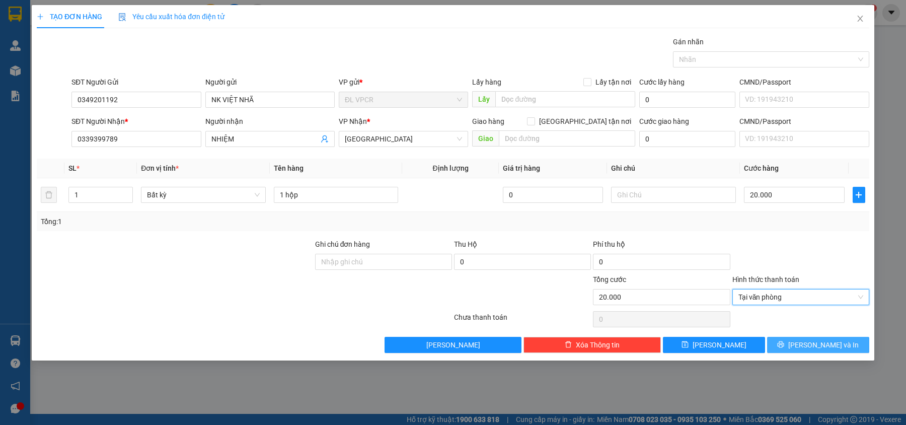
click at [814, 343] on span "[PERSON_NAME] và In" at bounding box center [823, 344] width 70 height 11
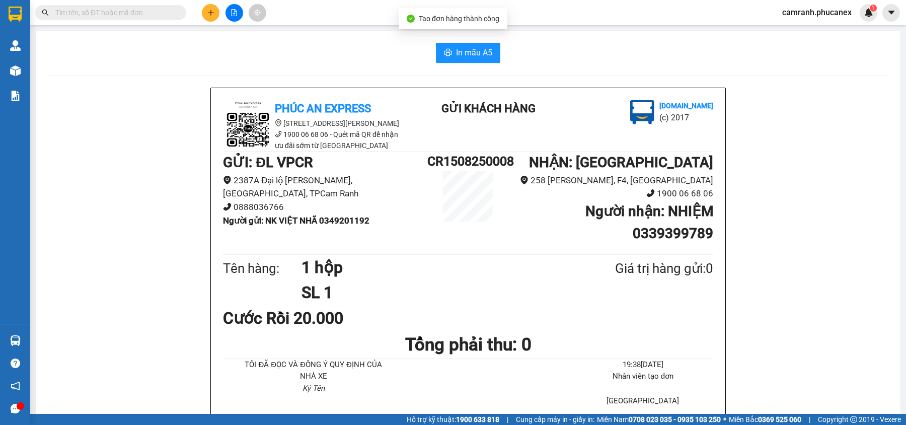
click at [462, 51] on span "In mẫu A5" at bounding box center [474, 52] width 36 height 13
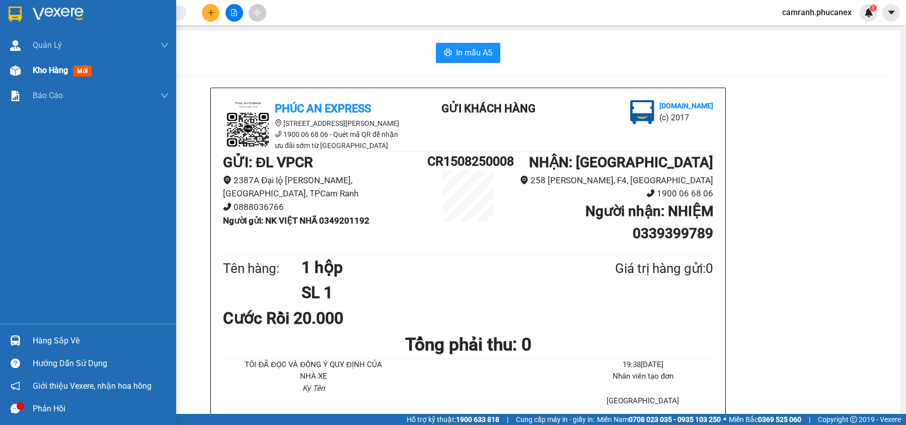
click at [55, 75] on span "Kho hàng" at bounding box center [50, 70] width 35 height 10
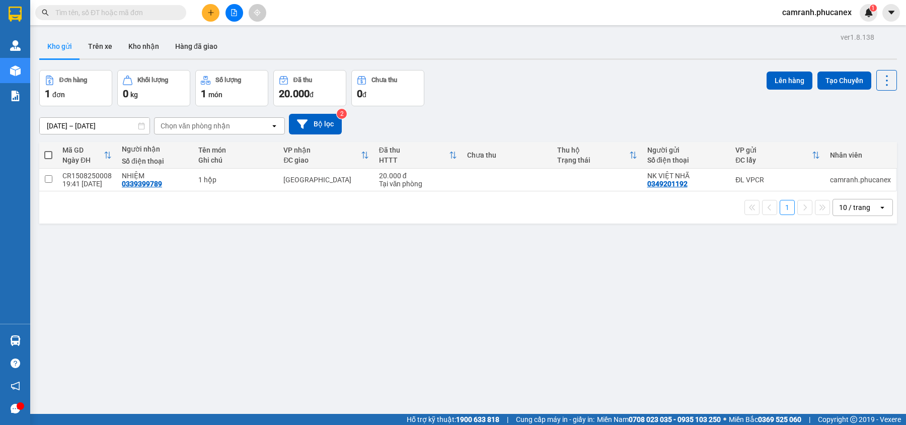
click at [45, 154] on span at bounding box center [48, 155] width 8 height 8
click at [48, 150] on input "checkbox" at bounding box center [48, 150] width 0 height 0
checkbox input "true"
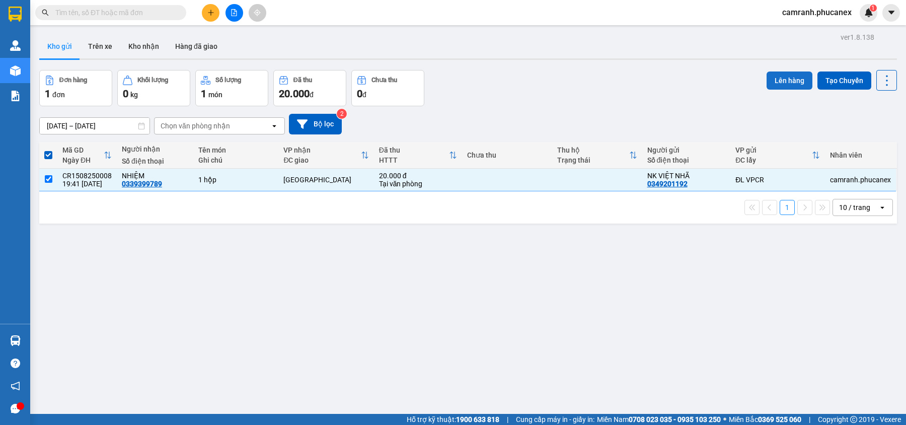
click at [777, 84] on button "Lên hàng" at bounding box center [790, 80] width 46 height 18
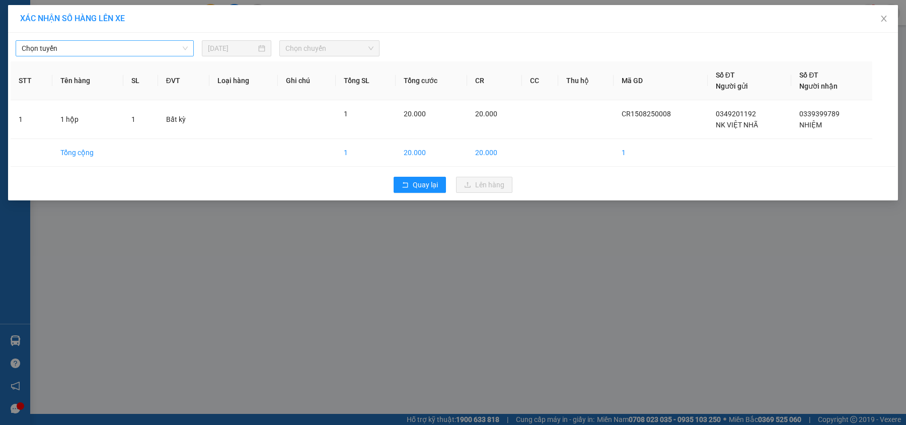
click at [188, 47] on div "Chọn tuyến" at bounding box center [105, 48] width 178 height 16
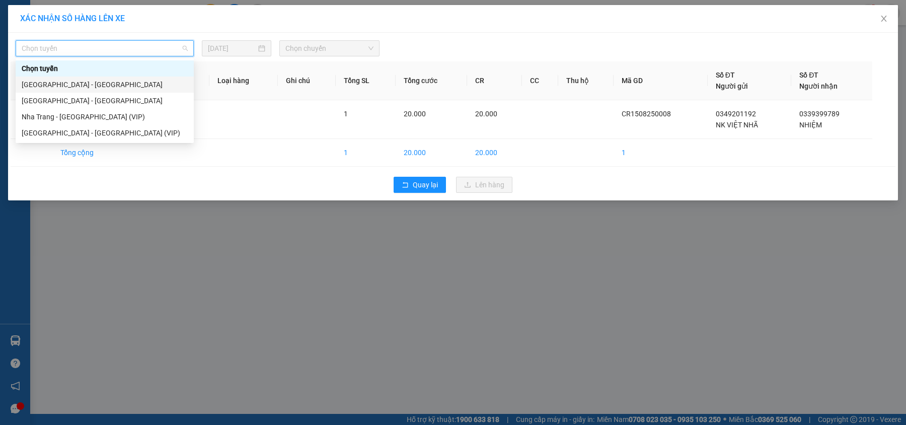
click at [104, 85] on div "Nha Trang - Sài Gòn" at bounding box center [105, 84] width 166 height 11
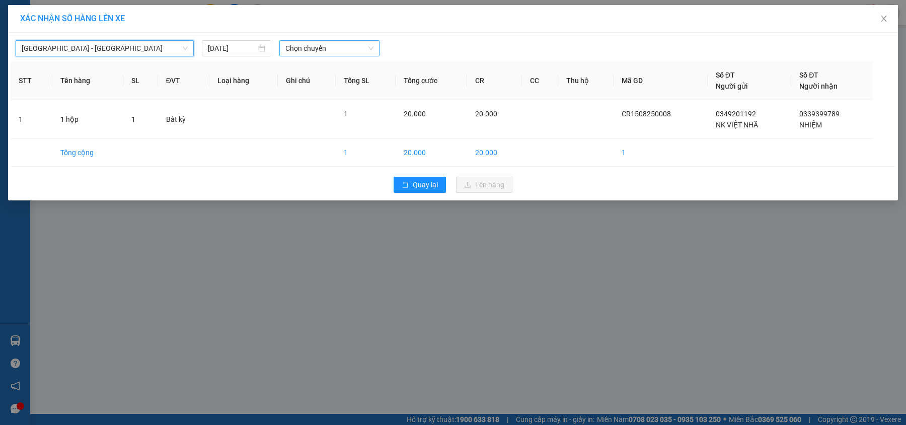
click at [295, 55] on span "Chọn chuyến" at bounding box center [329, 48] width 89 height 15
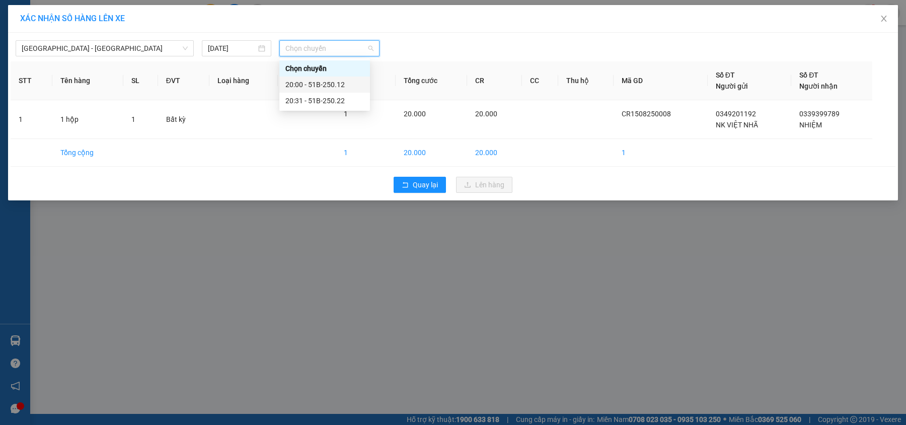
click at [304, 85] on div "20:00 - 51B-250.12" at bounding box center [324, 84] width 79 height 11
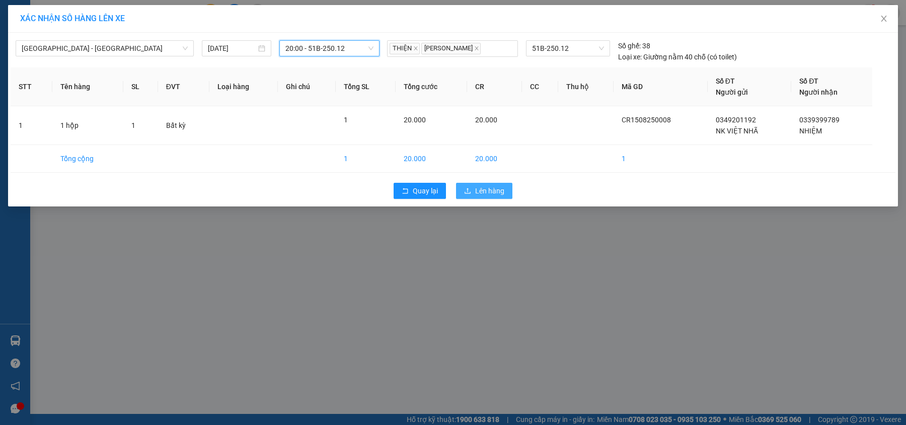
click at [498, 192] on span "Lên hàng" at bounding box center [489, 190] width 29 height 11
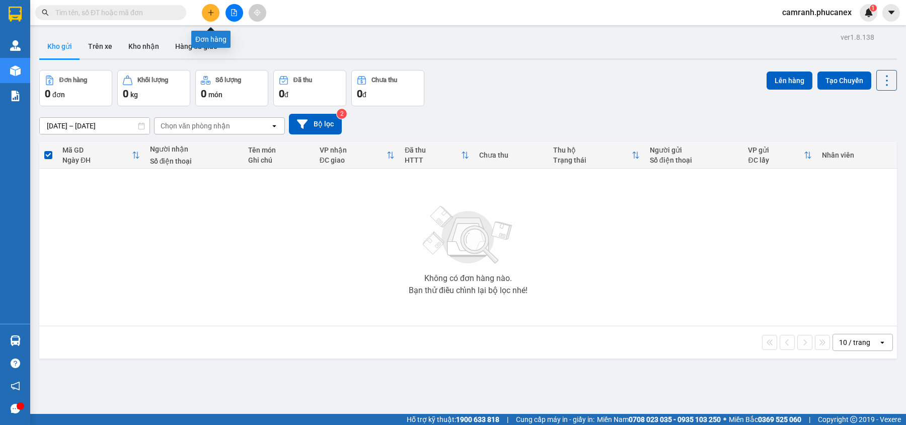
click at [210, 13] on icon "plus" at bounding box center [210, 12] width 7 height 7
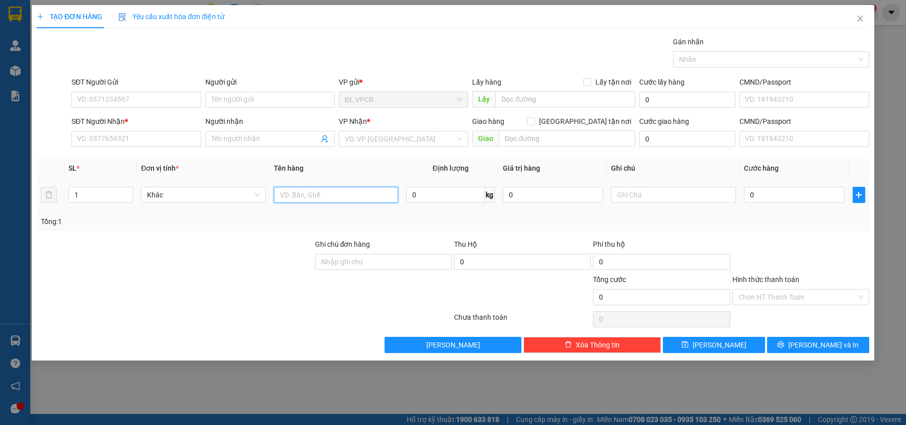
click at [343, 196] on input "text" at bounding box center [336, 195] width 125 height 16
type input "1 hộp"
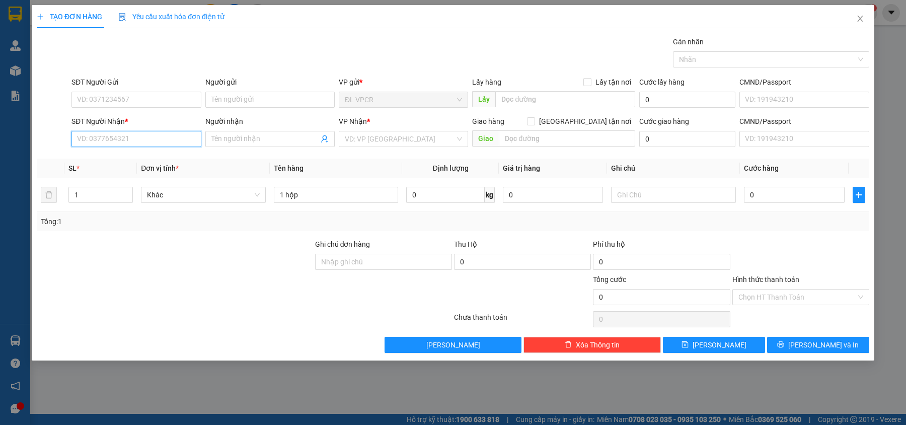
click at [157, 141] on input "SĐT Người Nhận *" at bounding box center [135, 139] width 129 height 16
click at [159, 137] on input "SĐT Người Nhận *" at bounding box center [135, 139] width 129 height 16
click at [124, 156] on div "0908007767 - HẢI" at bounding box center [136, 160] width 117 height 11
type input "0908007767"
type input "HẢI"
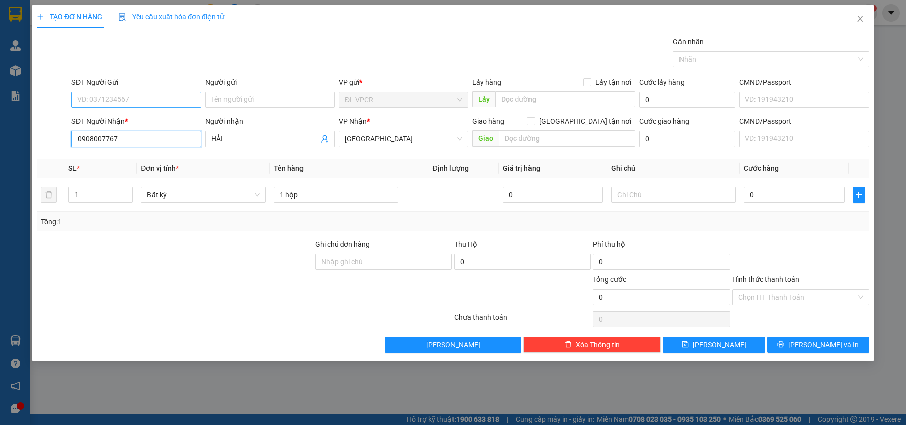
type input "0908007767"
click at [147, 99] on input "SĐT Người Gửi" at bounding box center [135, 100] width 129 height 16
click at [154, 121] on div "0909375375 - TIẾN" at bounding box center [136, 120] width 117 height 11
type input "0909375375"
type input "TIẾN"
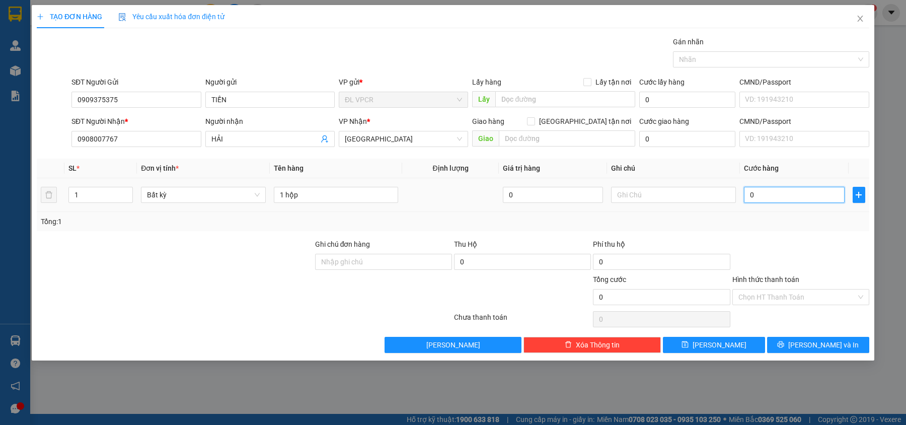
click at [768, 190] on input "0" at bounding box center [794, 195] width 101 height 16
type input "2"
type input "20"
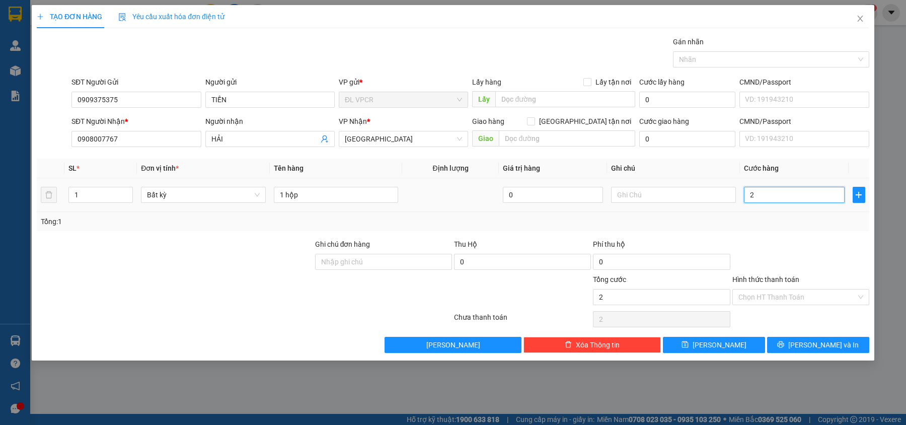
type input "20"
type input "20.000"
click at [803, 233] on div "Transit Pickup Surcharge Ids Transit Deliver Surcharge Ids Transit Deliver Surc…" at bounding box center [453, 194] width 833 height 317
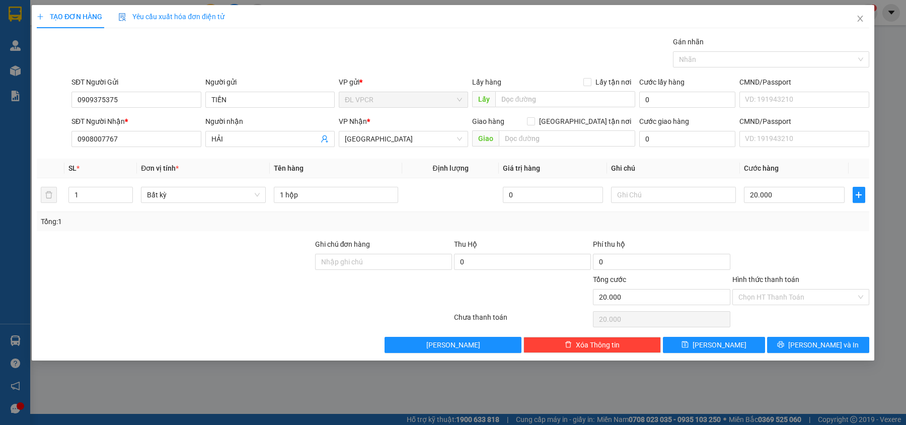
click at [817, 288] on div "Hình thức thanh toán" at bounding box center [800, 281] width 137 height 15
click at [811, 297] on input "Hình thức thanh toán" at bounding box center [798, 296] width 118 height 15
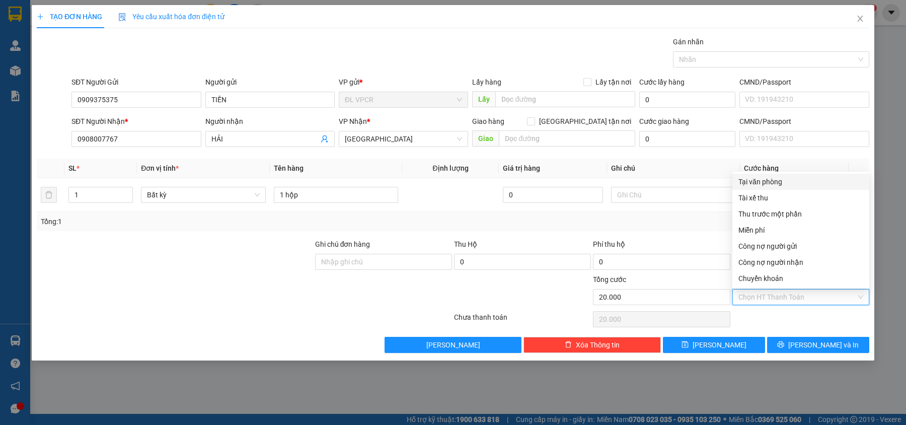
click at [778, 175] on div "Tại văn phòng" at bounding box center [800, 182] width 137 height 16
type input "0"
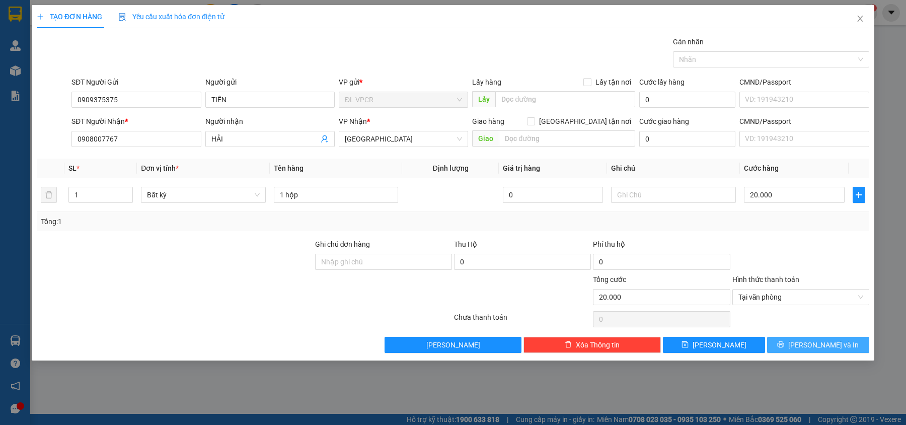
click at [818, 345] on span "[PERSON_NAME] và In" at bounding box center [823, 344] width 70 height 11
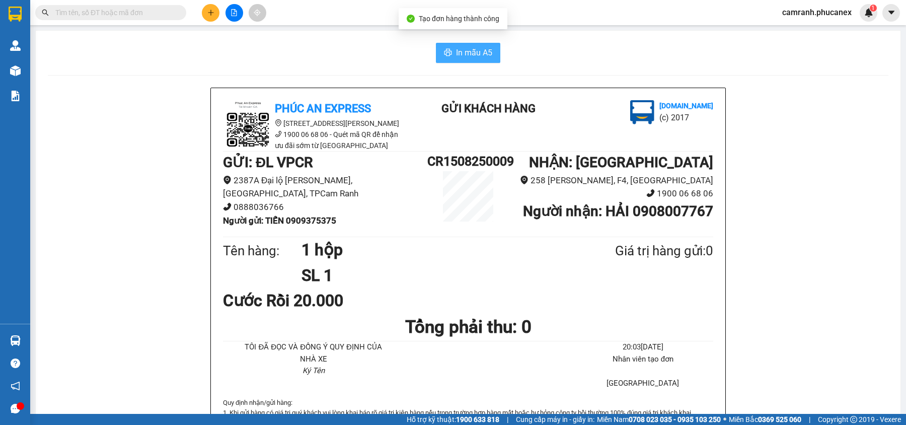
click at [475, 45] on button "In mẫu A5" at bounding box center [468, 53] width 64 height 20
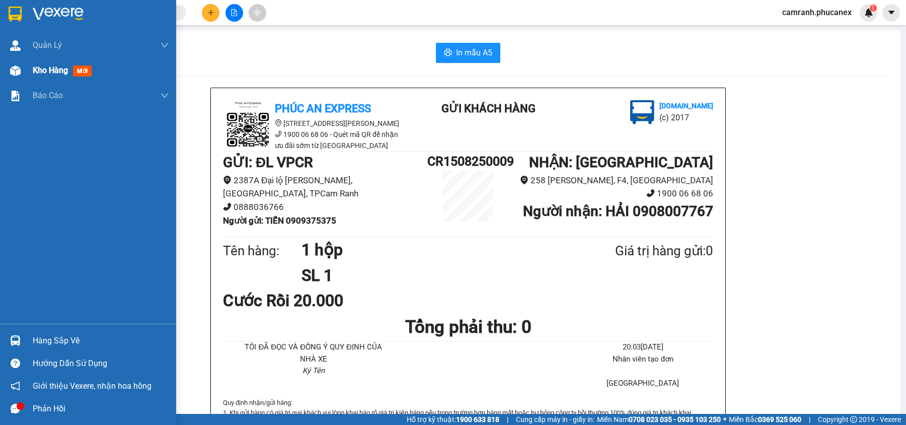
click at [26, 65] on div "Kho hàng mới" at bounding box center [88, 70] width 176 height 25
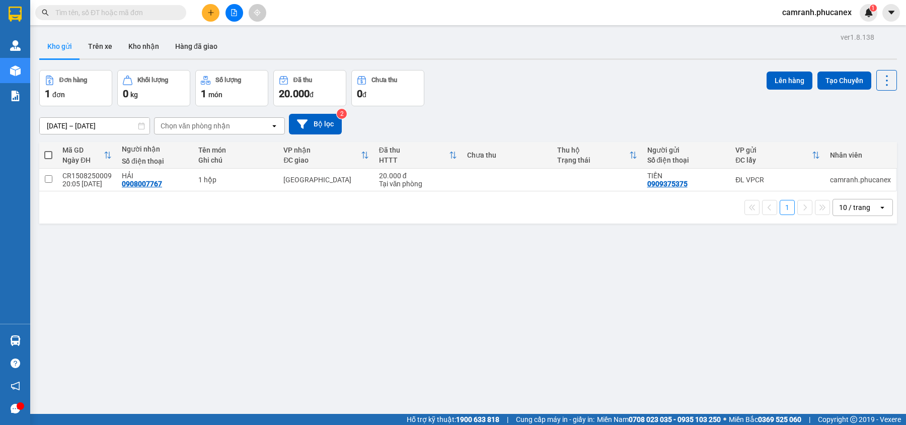
click at [50, 157] on span at bounding box center [48, 155] width 8 height 8
click at [48, 150] on input "checkbox" at bounding box center [48, 150] width 0 height 0
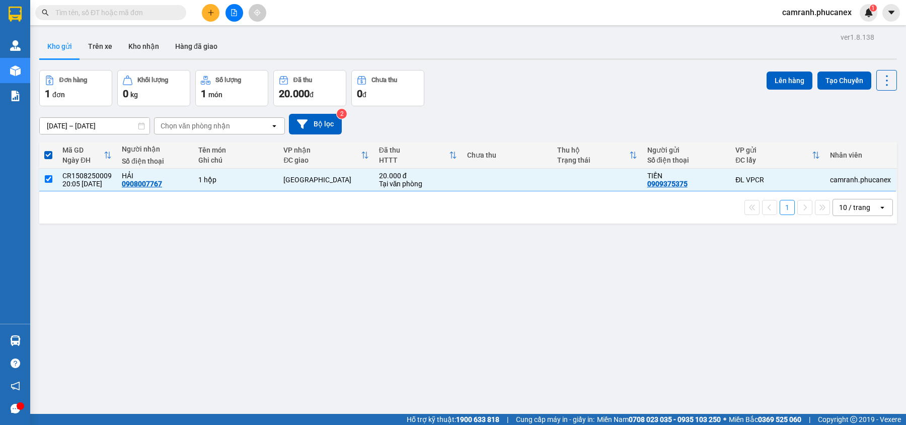
click at [737, 263] on div "ver 1.8.138 Kho gửi Trên xe Kho nhận Hàng đã giao Đơn hàng 1 đơn Khối lượng 0 k…" at bounding box center [468, 242] width 866 height 425
click at [45, 156] on span at bounding box center [48, 155] width 8 height 8
click at [48, 150] on input "checkbox" at bounding box center [48, 150] width 0 height 0
checkbox input "false"
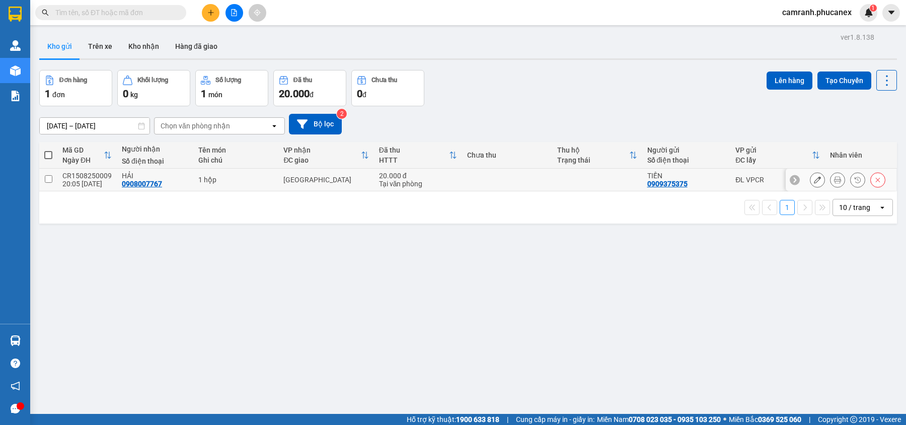
click at [831, 183] on button at bounding box center [838, 180] width 14 height 18
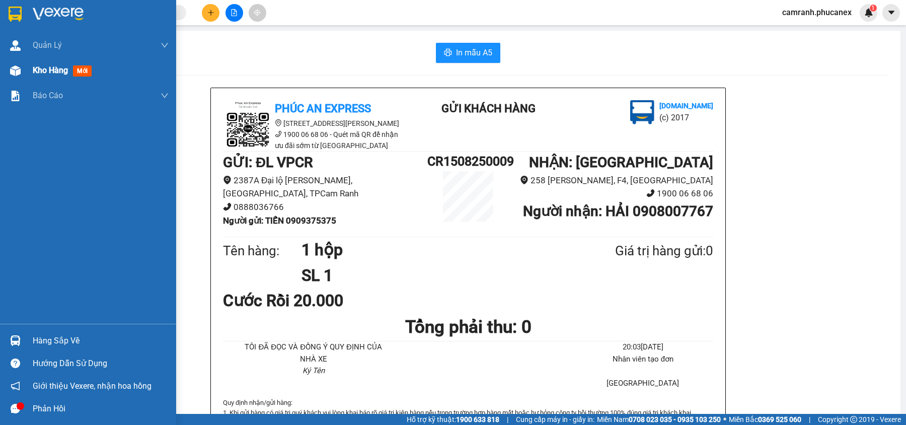
click at [29, 79] on div "Kho hàng mới" at bounding box center [88, 70] width 176 height 25
